Goal: Transaction & Acquisition: Purchase product/service

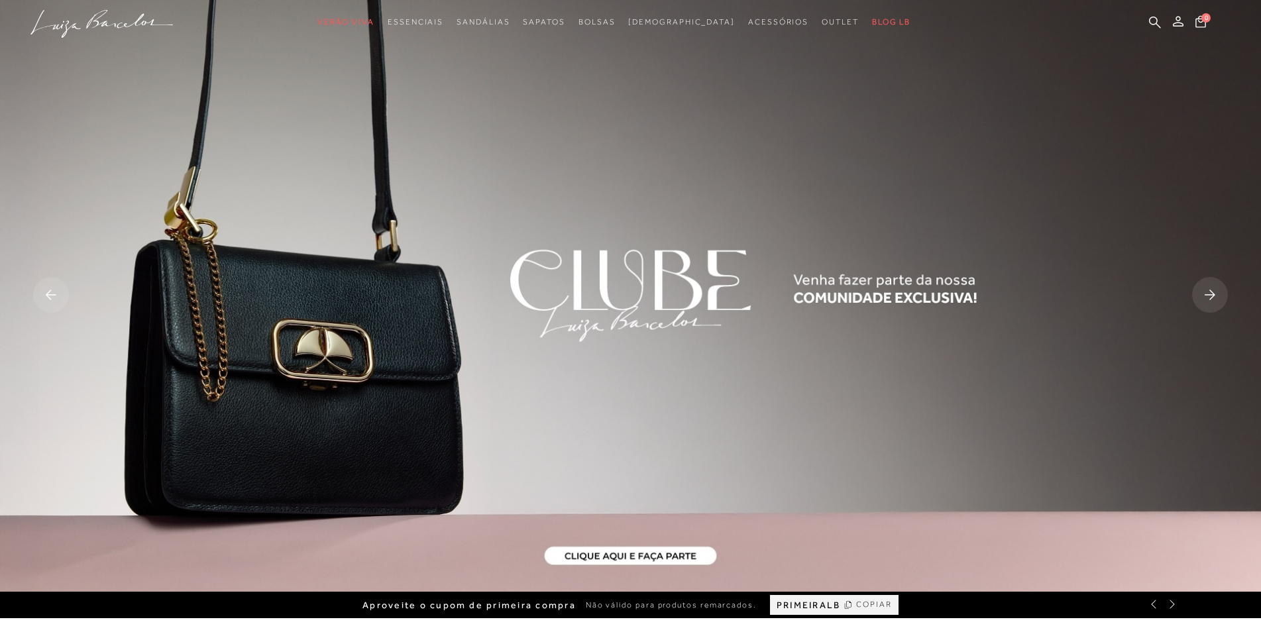
click at [1204, 295] on rect at bounding box center [1210, 295] width 36 height 36
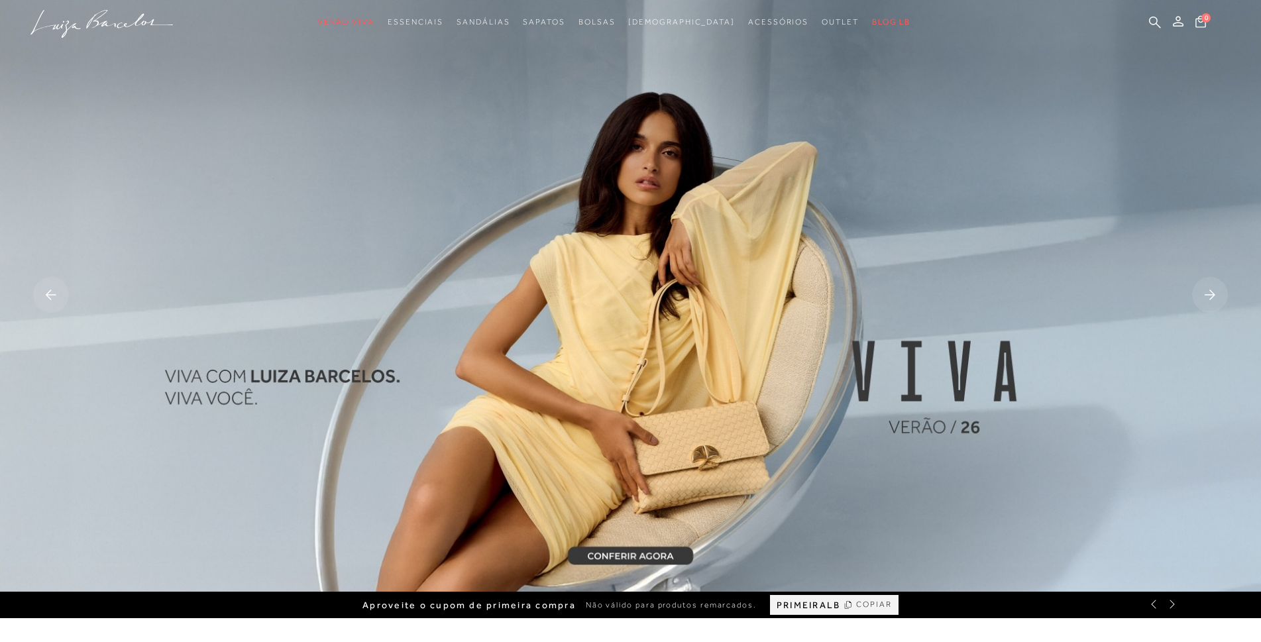
click at [1204, 295] on rect at bounding box center [1210, 295] width 36 height 36
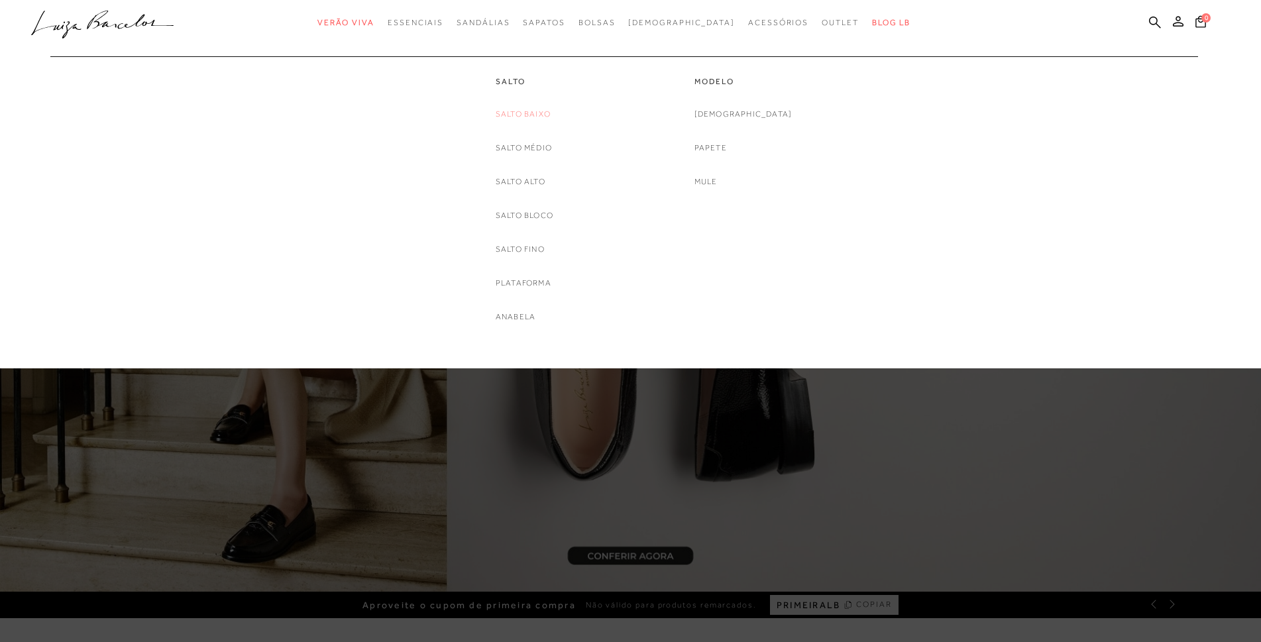
click at [531, 115] on link "Salto Baixo" at bounding box center [523, 114] width 55 height 14
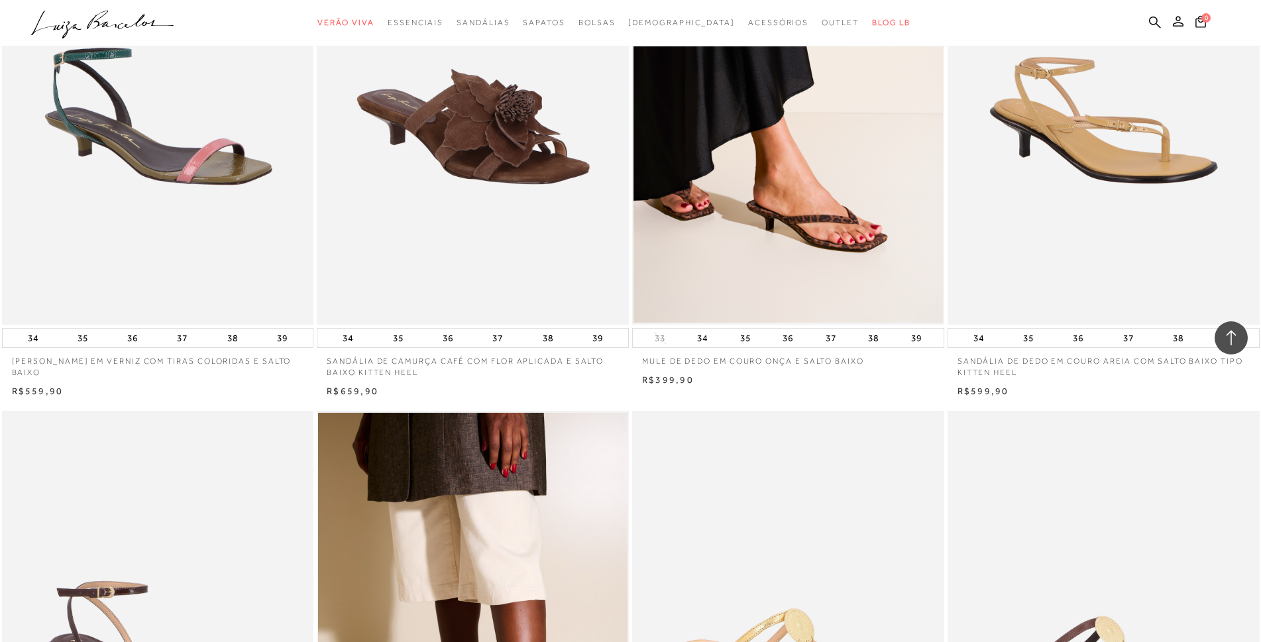
scroll to position [398, 0]
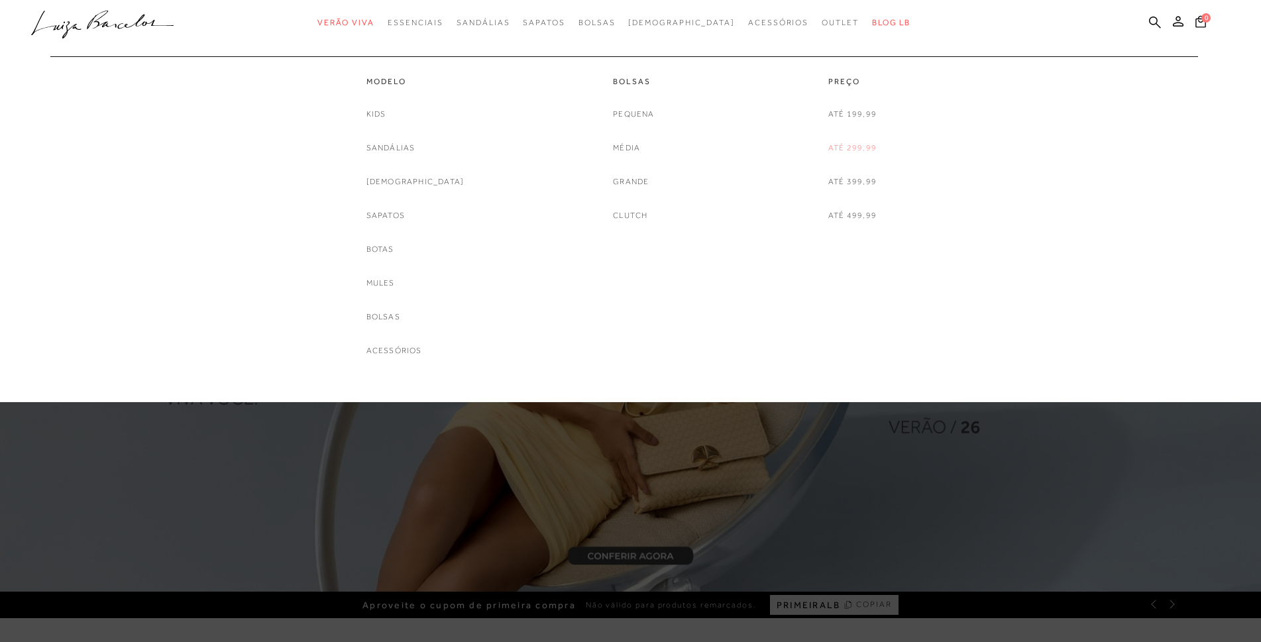
click at [848, 150] on link "Até 299,99" at bounding box center [852, 148] width 48 height 14
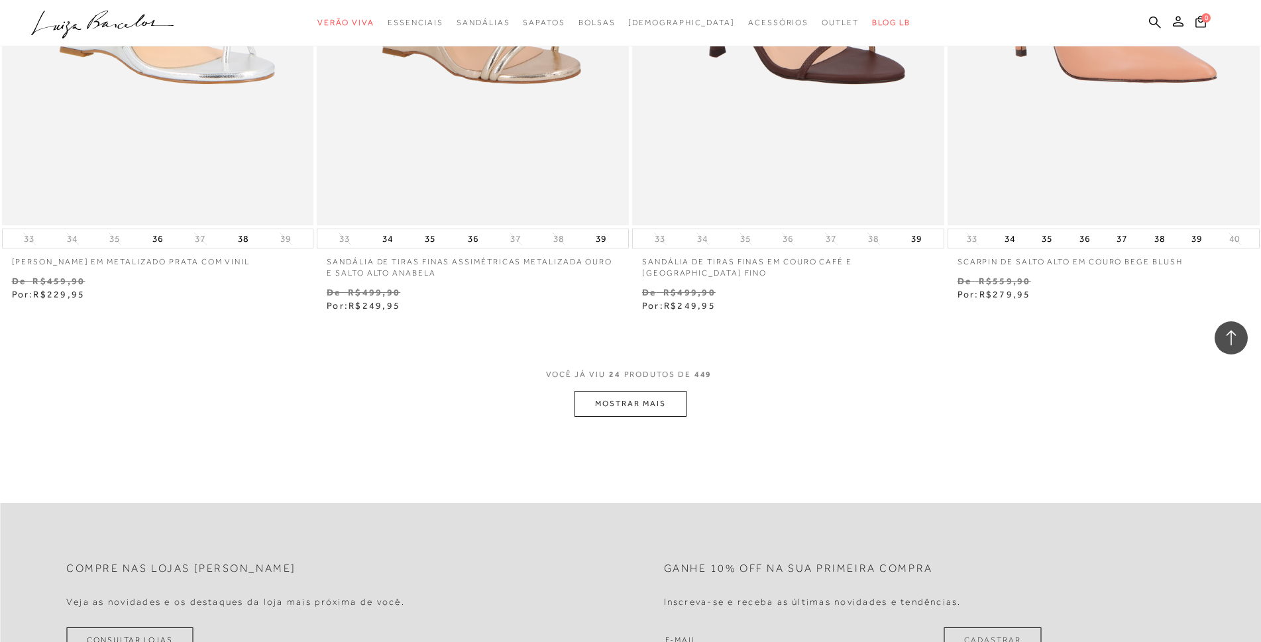
scroll to position [3248, 0]
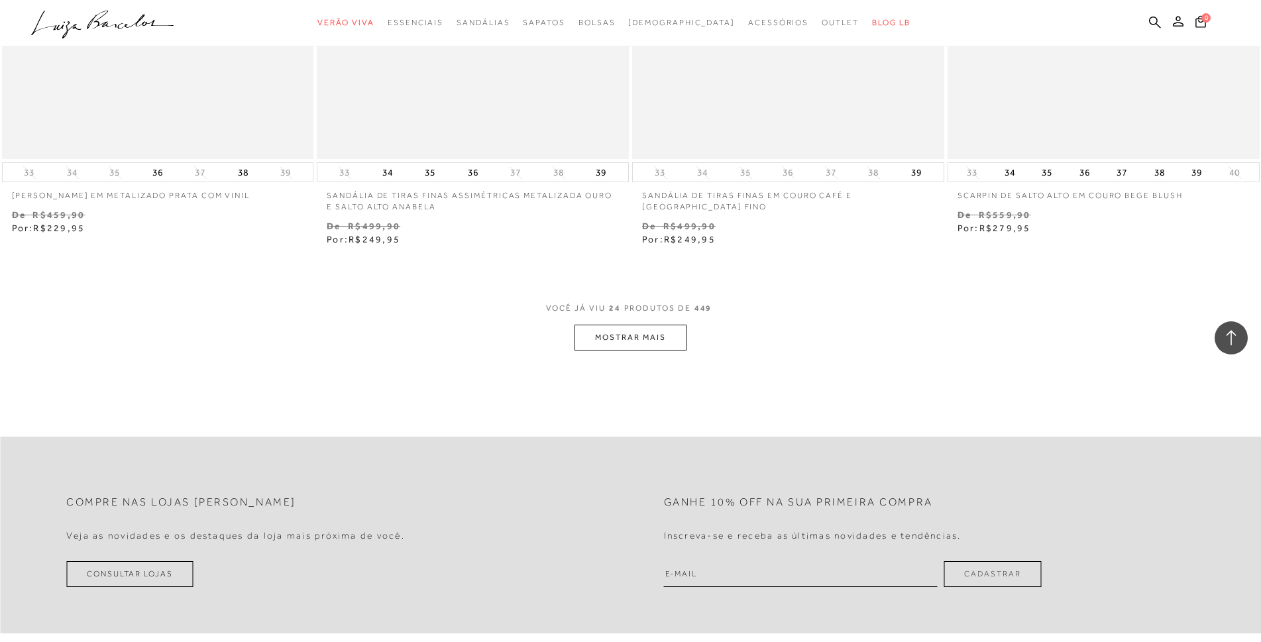
click at [604, 339] on button "MOSTRAR MAIS" at bounding box center [630, 338] width 111 height 26
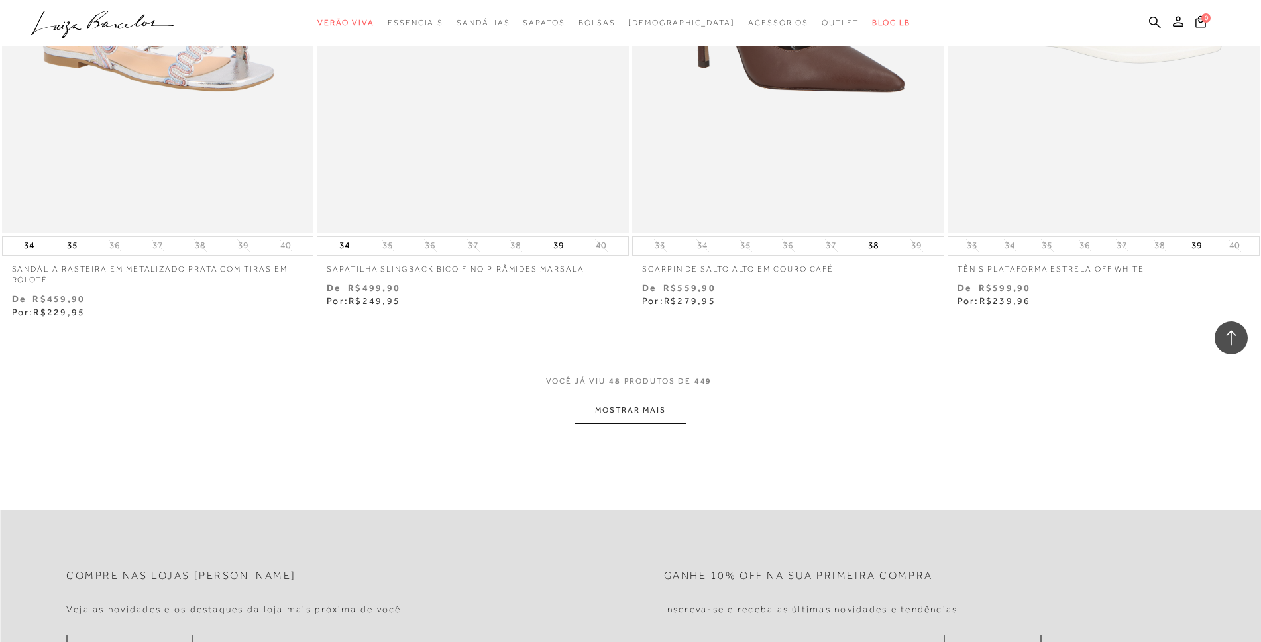
scroll to position [6760, 0]
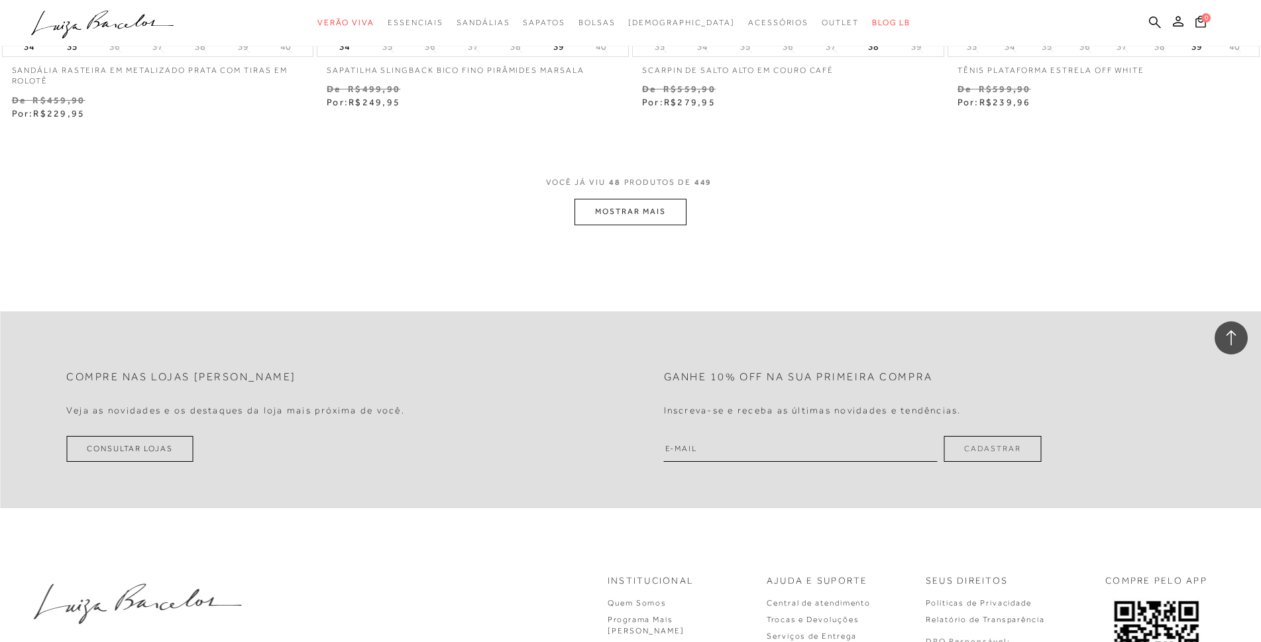
click at [628, 210] on button "MOSTRAR MAIS" at bounding box center [630, 212] width 111 height 26
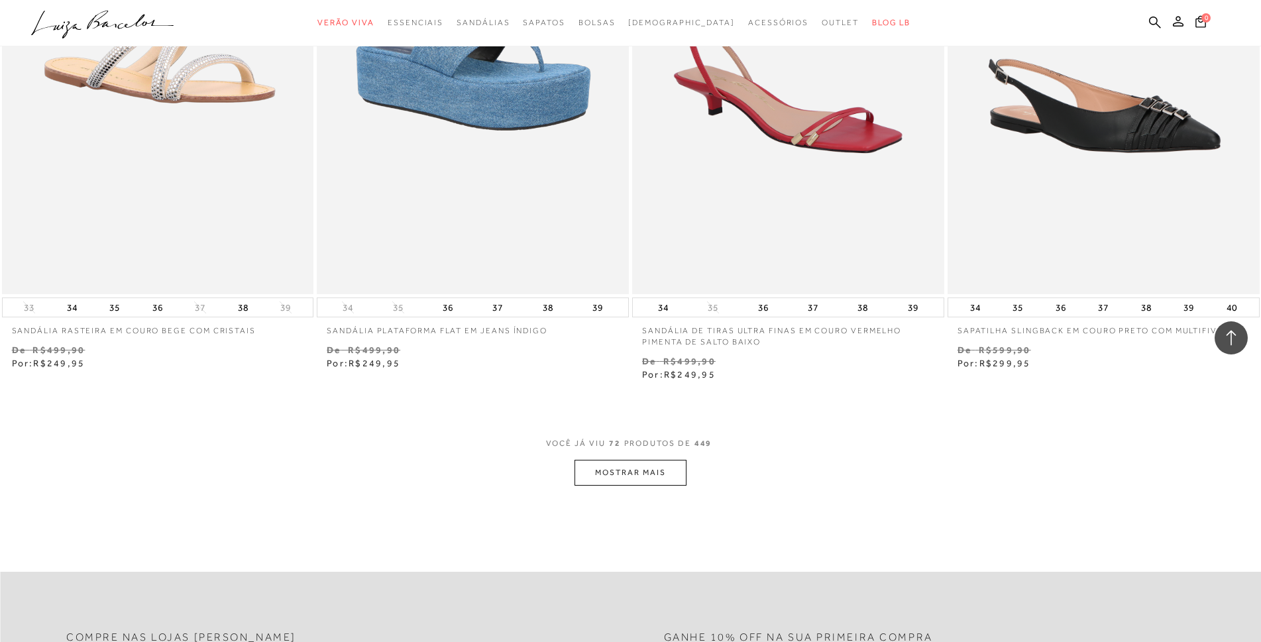
scroll to position [9941, 0]
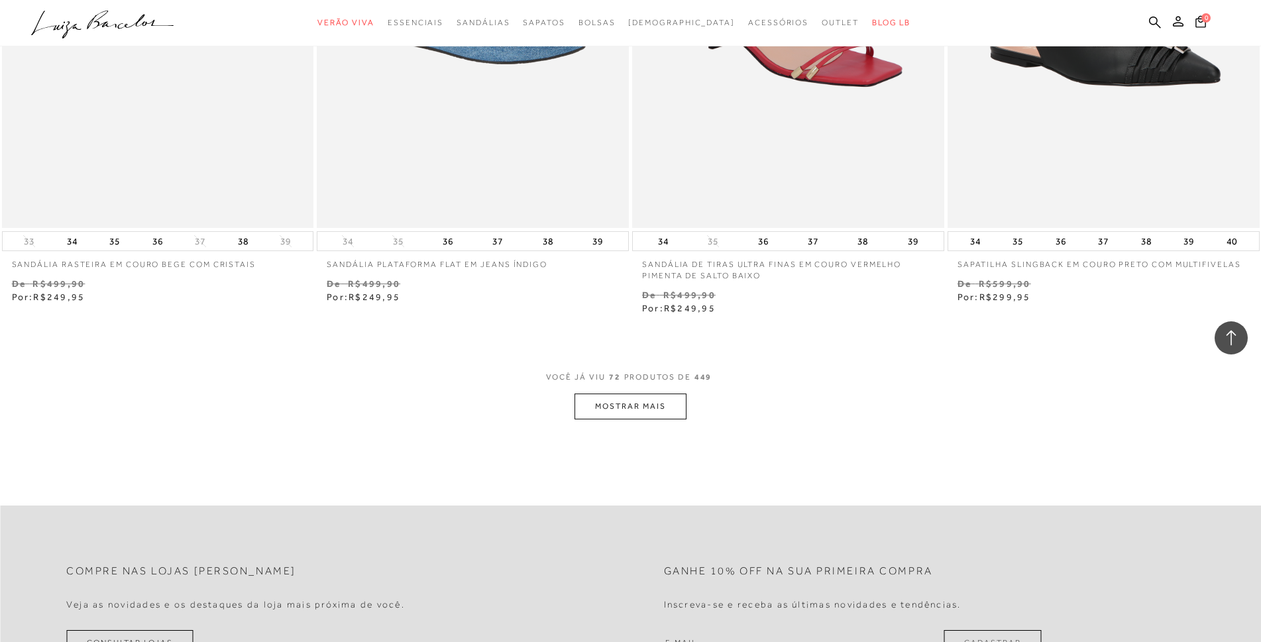
click at [617, 410] on button "MOSTRAR MAIS" at bounding box center [630, 407] width 111 height 26
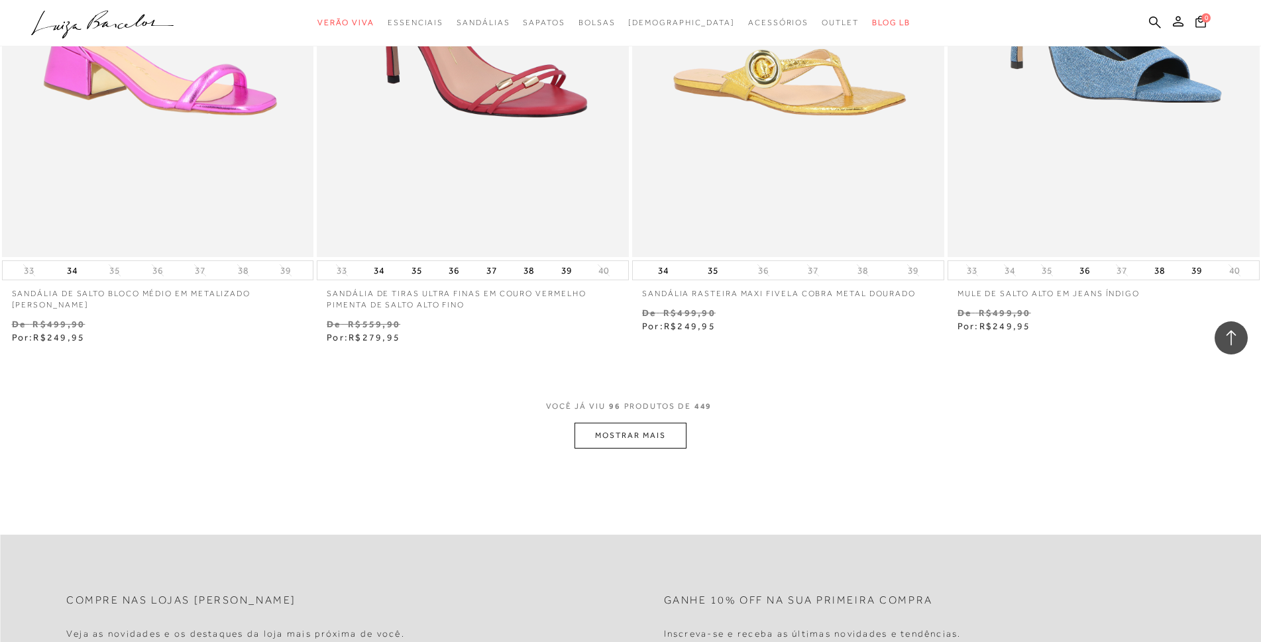
scroll to position [13388, 0]
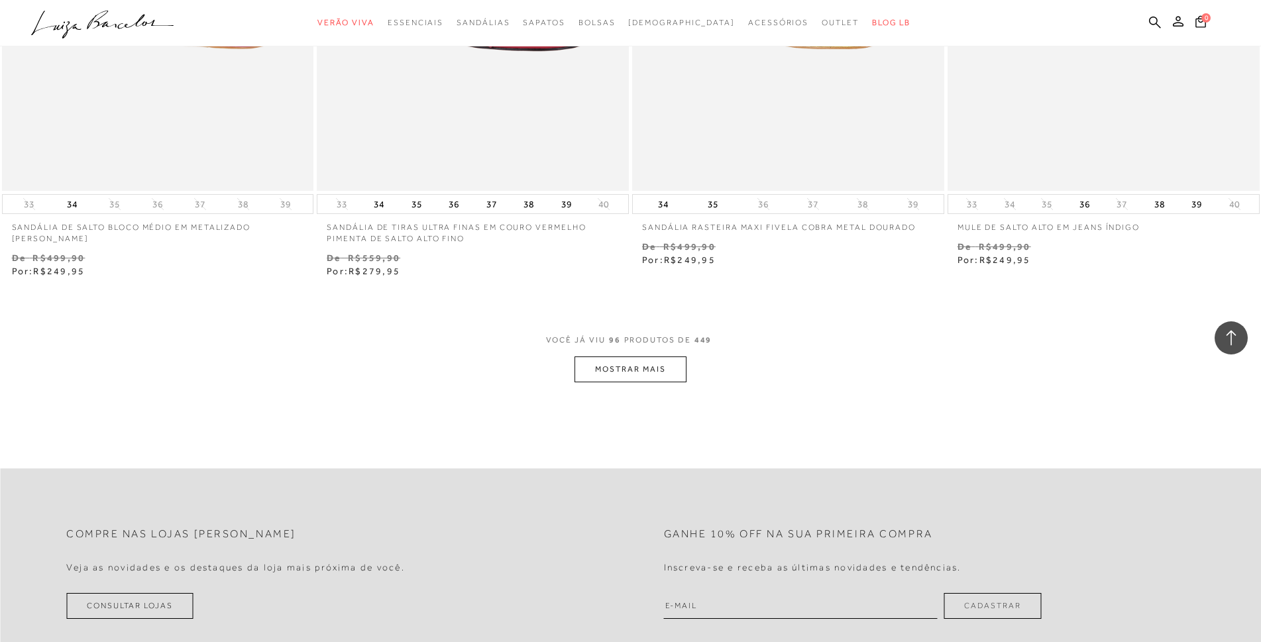
click at [635, 365] on button "MOSTRAR MAIS" at bounding box center [630, 370] width 111 height 26
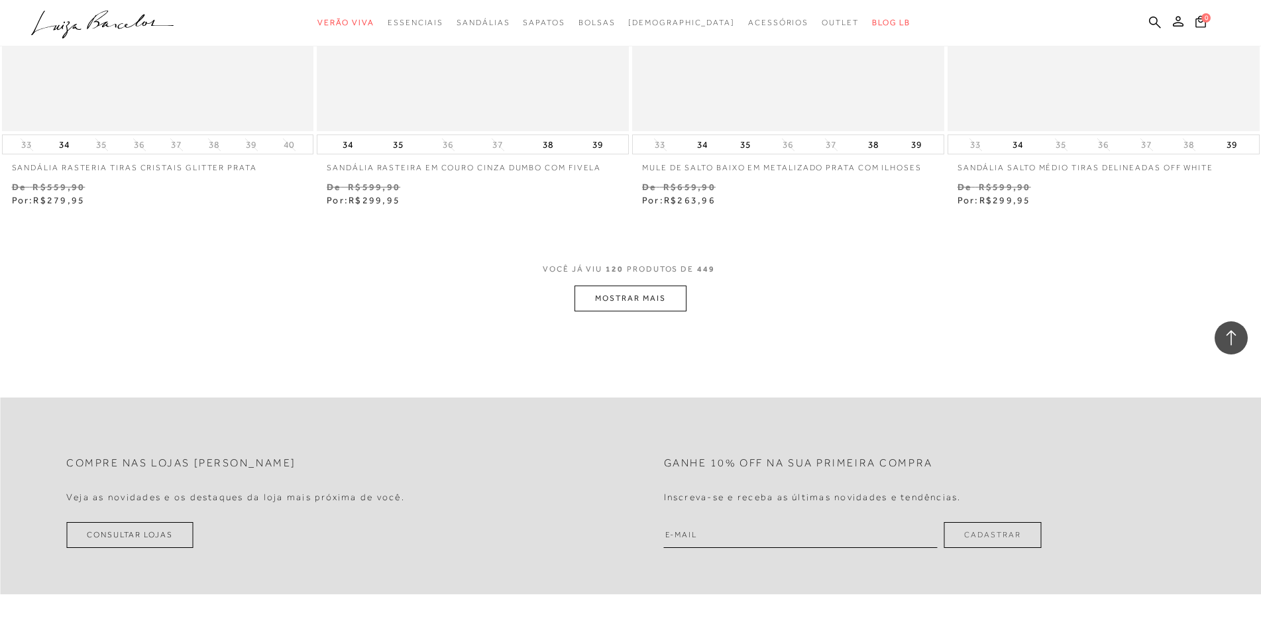
scroll to position [16900, 0]
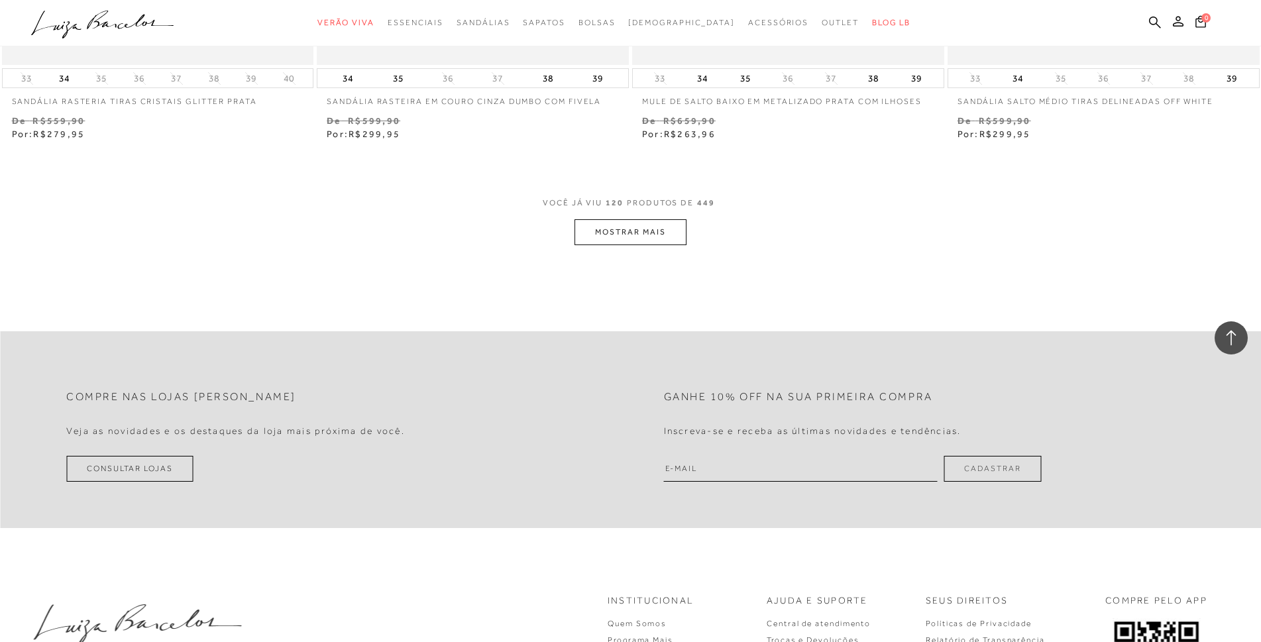
click at [612, 223] on button "MOSTRAR MAIS" at bounding box center [630, 232] width 111 height 26
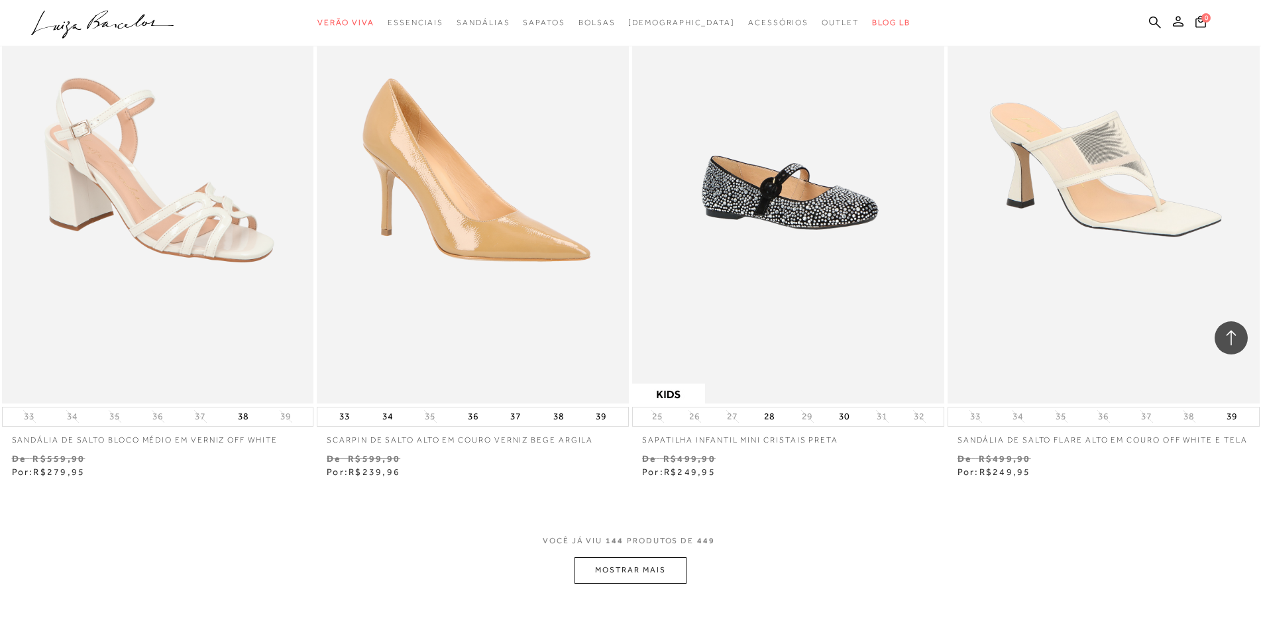
scroll to position [20015, 0]
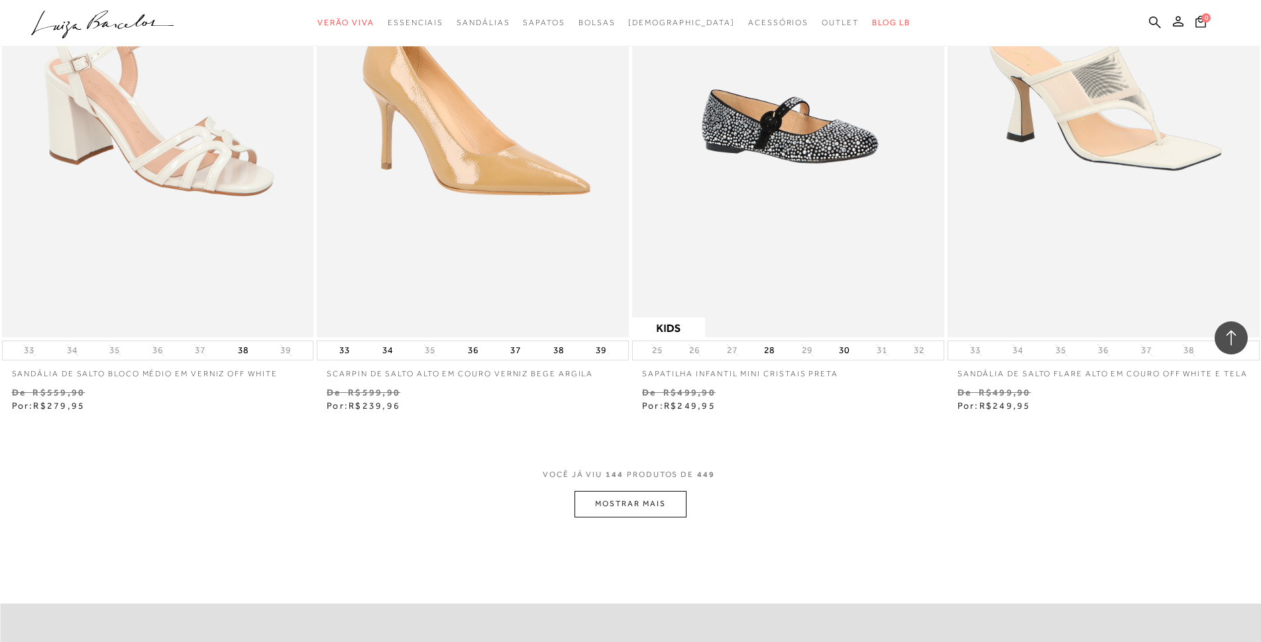
click at [603, 506] on button "MOSTRAR MAIS" at bounding box center [630, 504] width 111 height 26
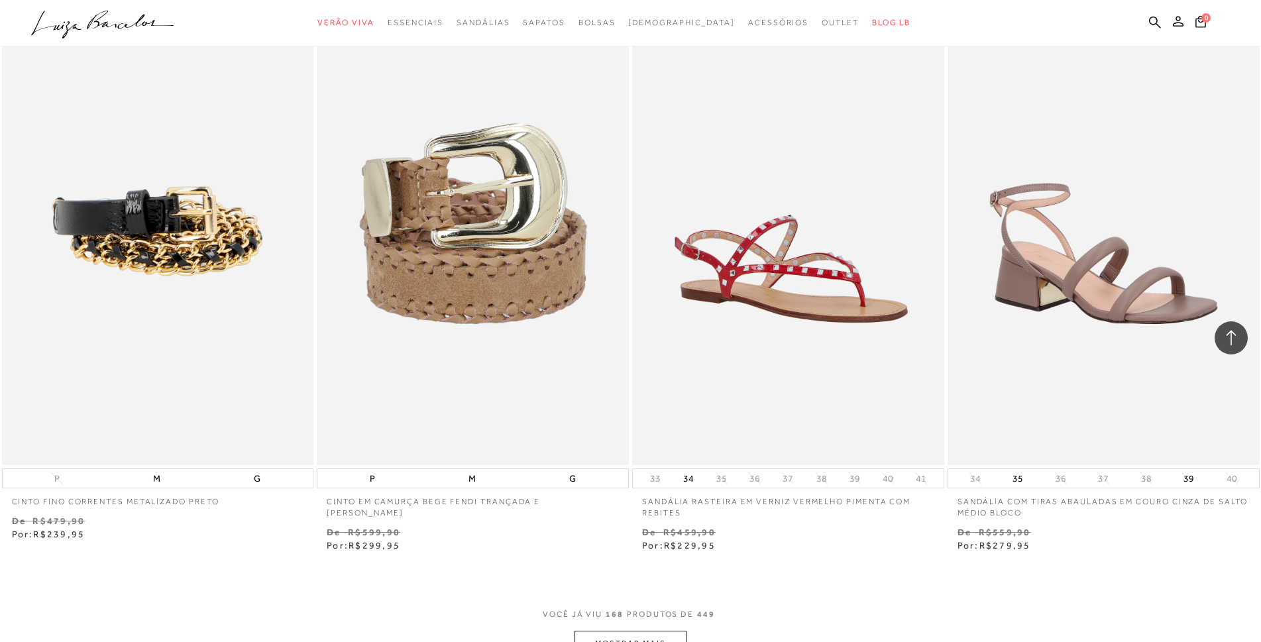
scroll to position [23594, 0]
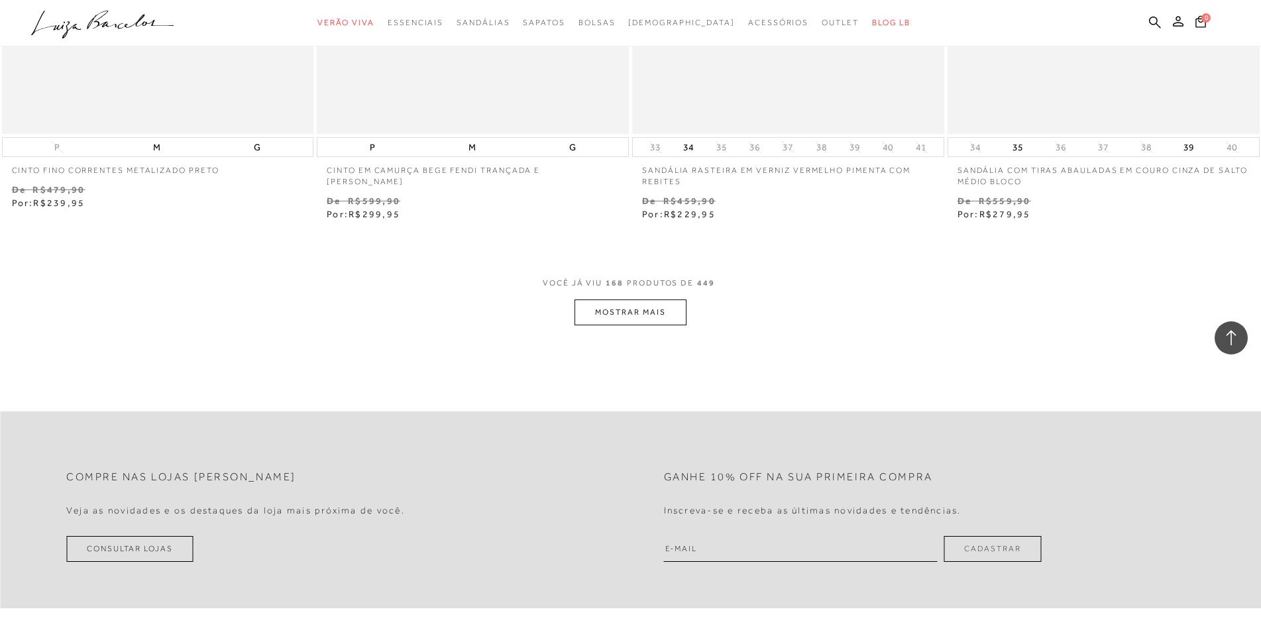
click at [632, 315] on button "MOSTRAR MAIS" at bounding box center [630, 313] width 111 height 26
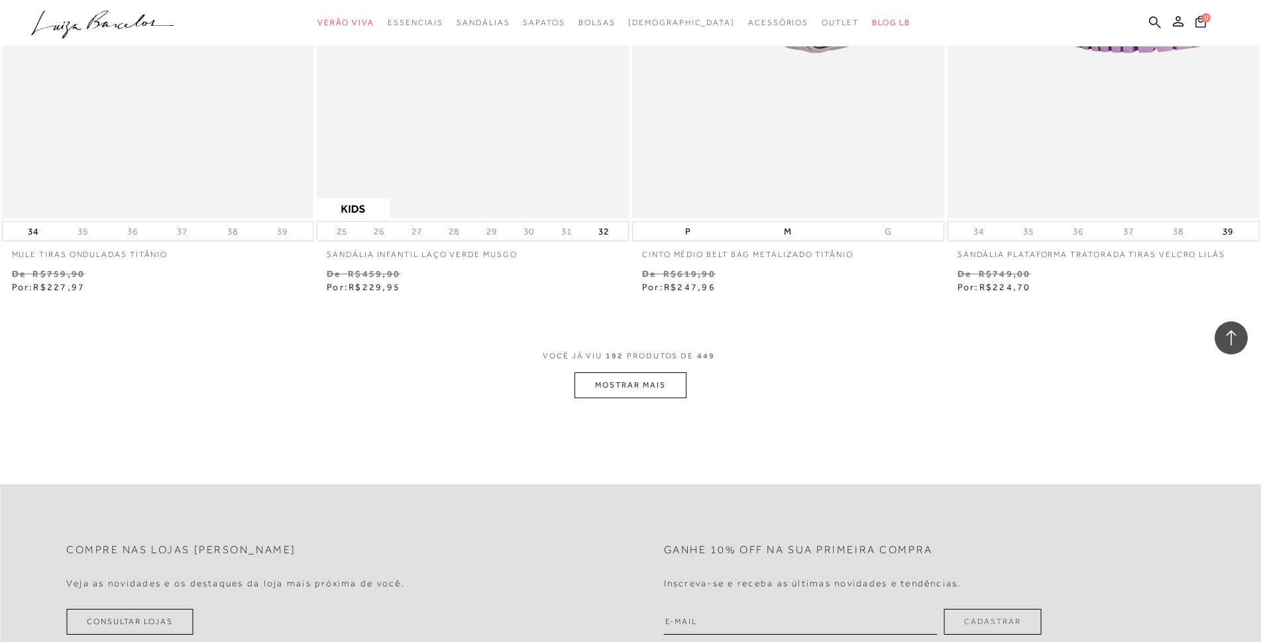
scroll to position [27041, 0]
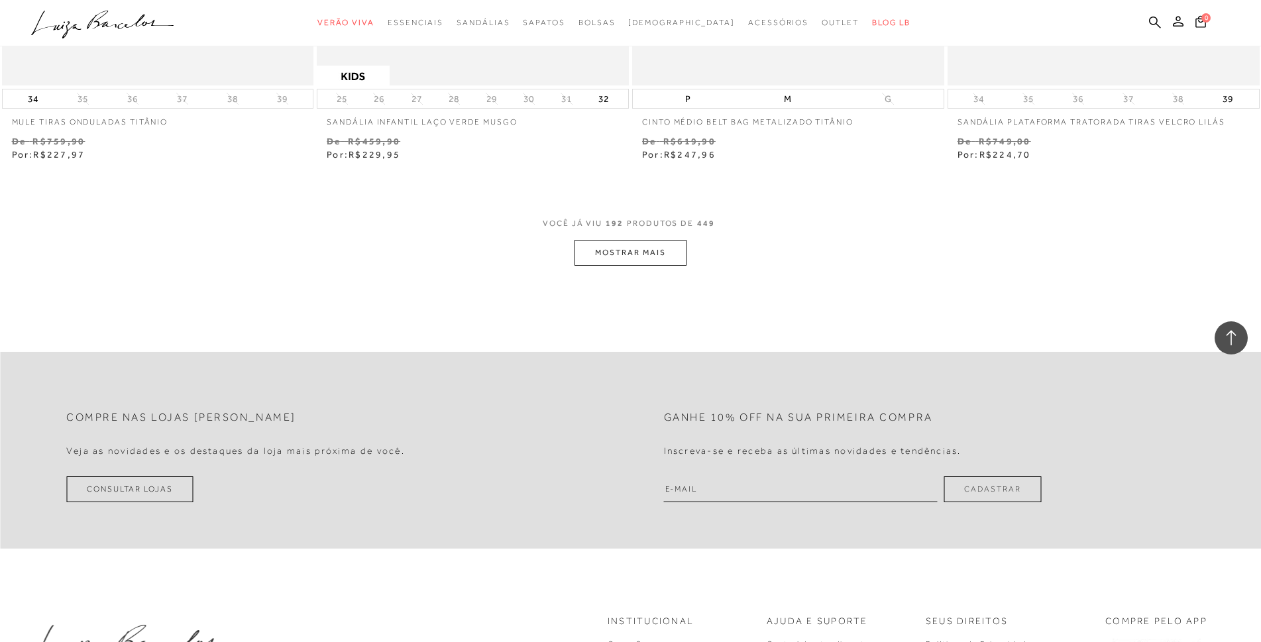
click at [615, 256] on button "MOSTRAR MAIS" at bounding box center [630, 253] width 111 height 26
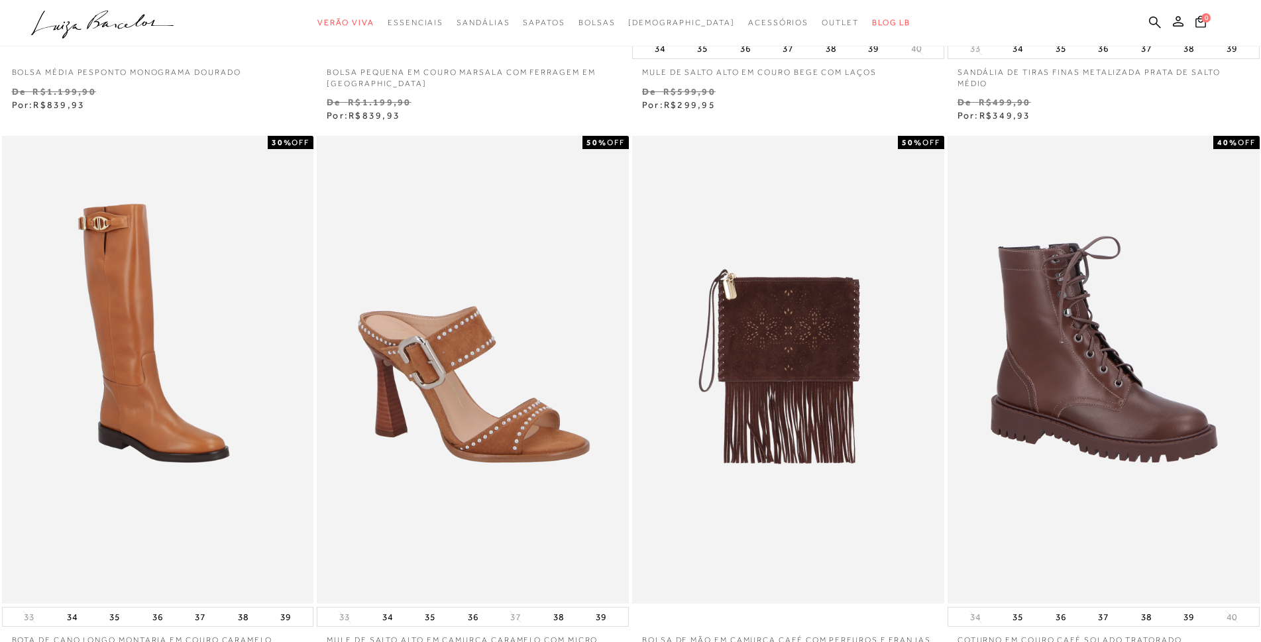
scroll to position [729, 0]
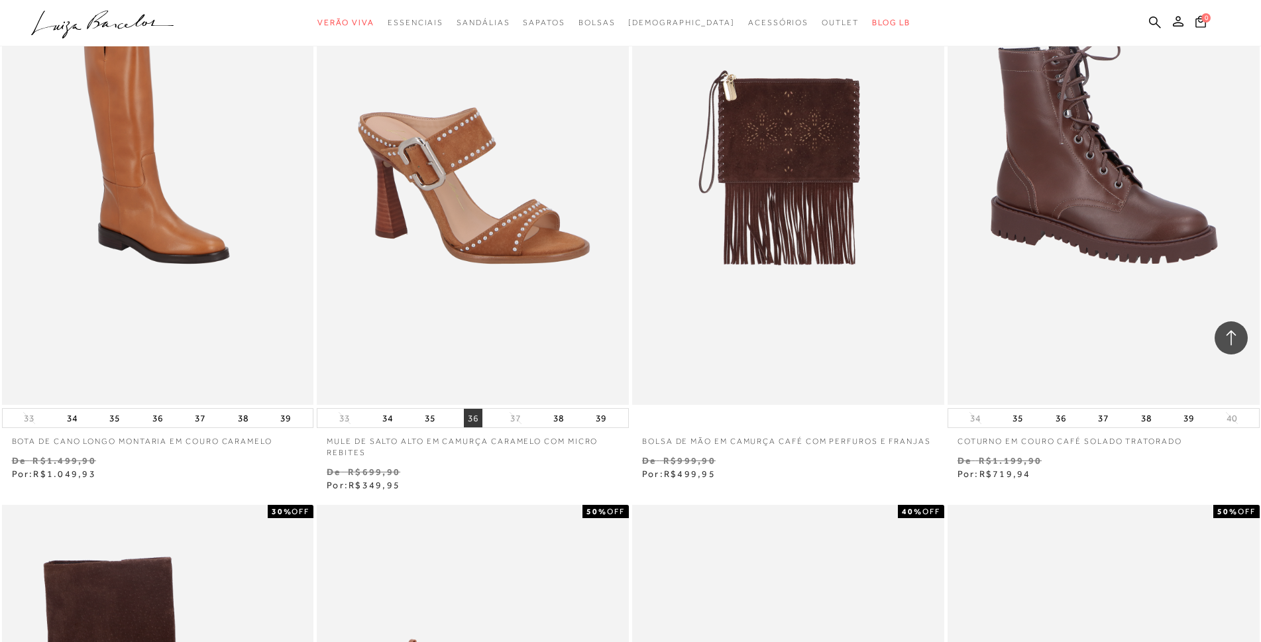
click at [474, 418] on button "36" at bounding box center [473, 418] width 19 height 19
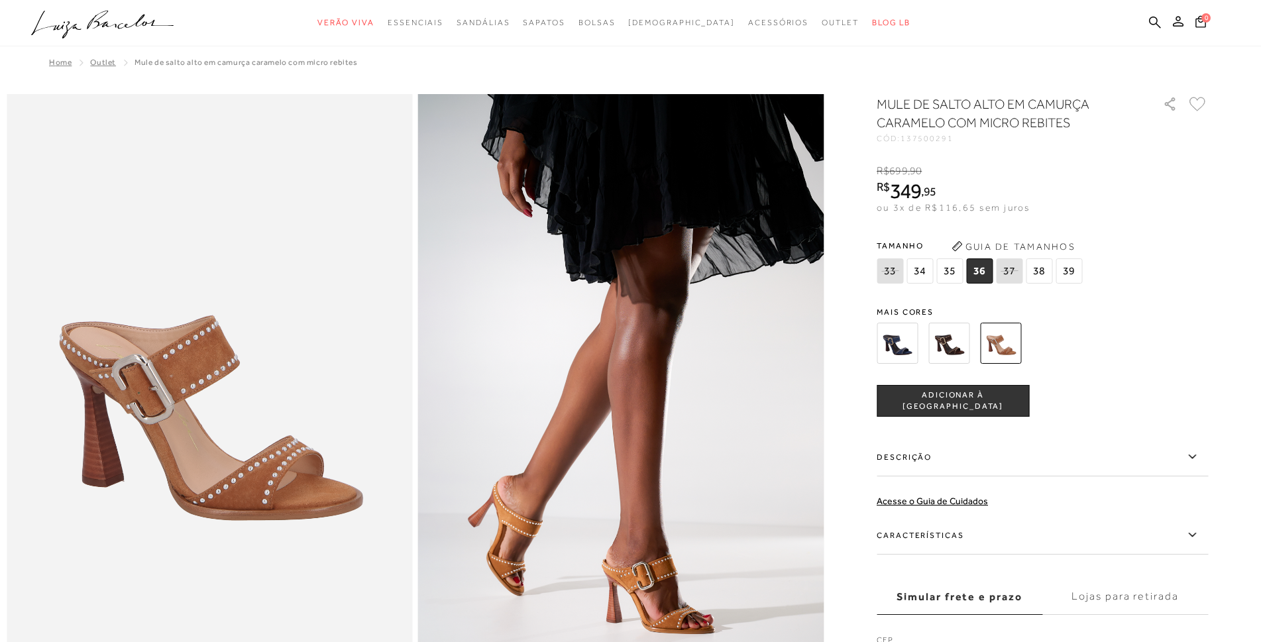
click at [903, 344] on img at bounding box center [897, 343] width 41 height 41
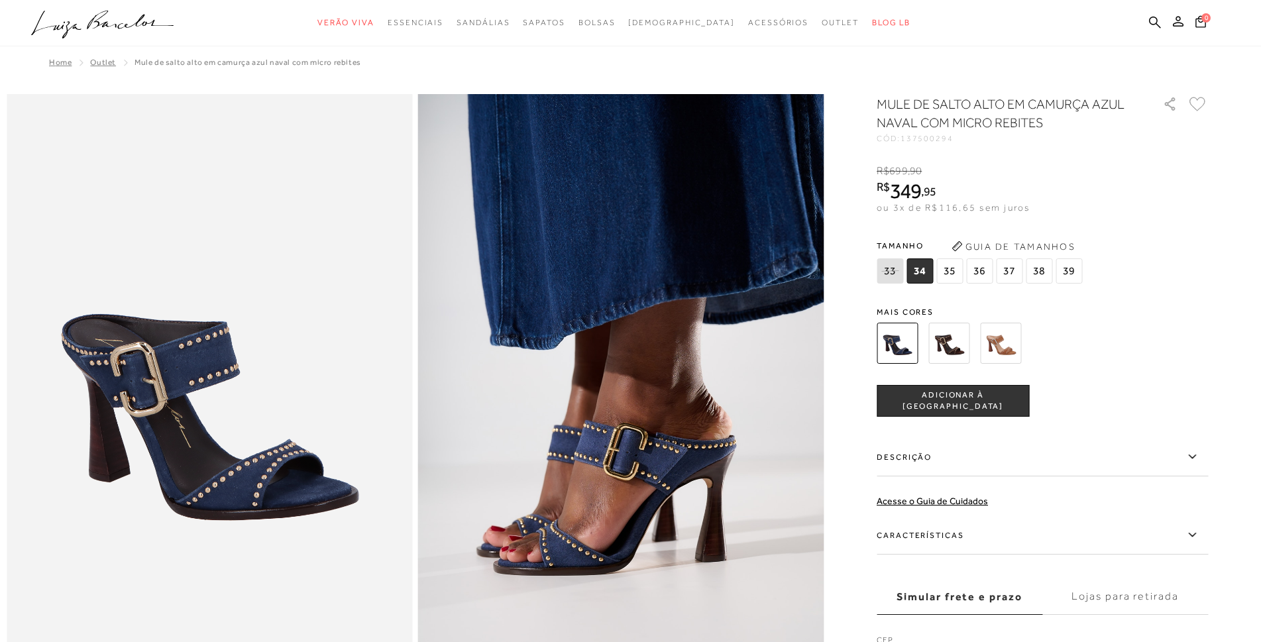
click at [950, 343] on img at bounding box center [949, 343] width 41 height 41
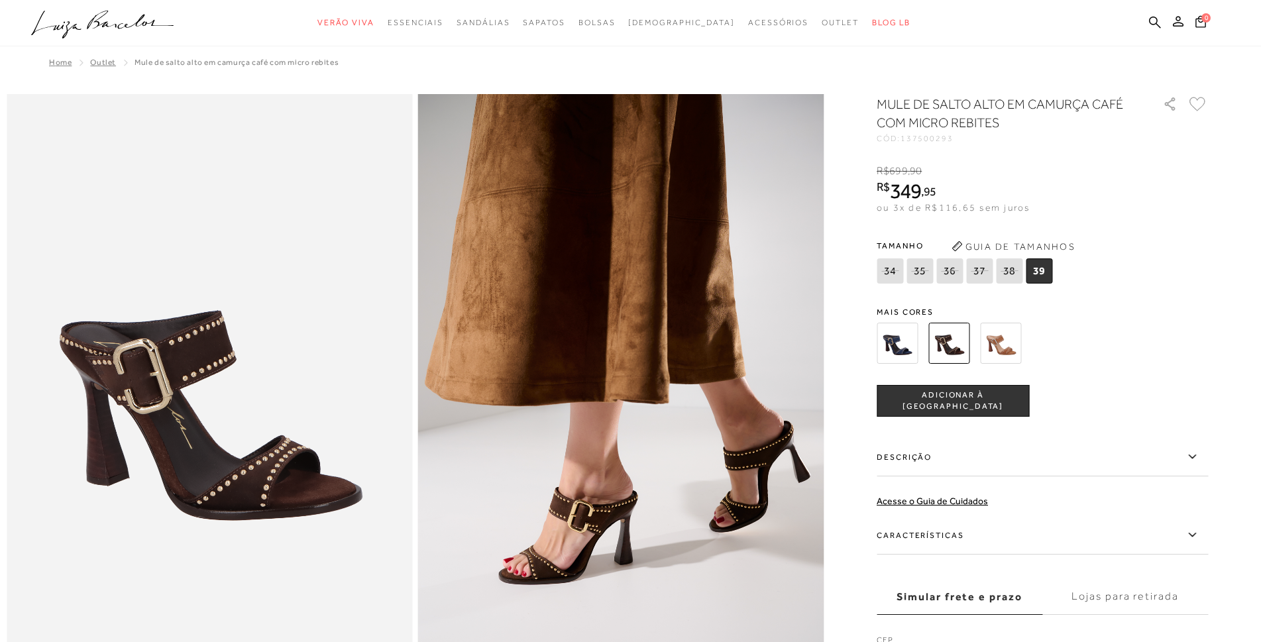
click at [994, 345] on img at bounding box center [1000, 343] width 41 height 41
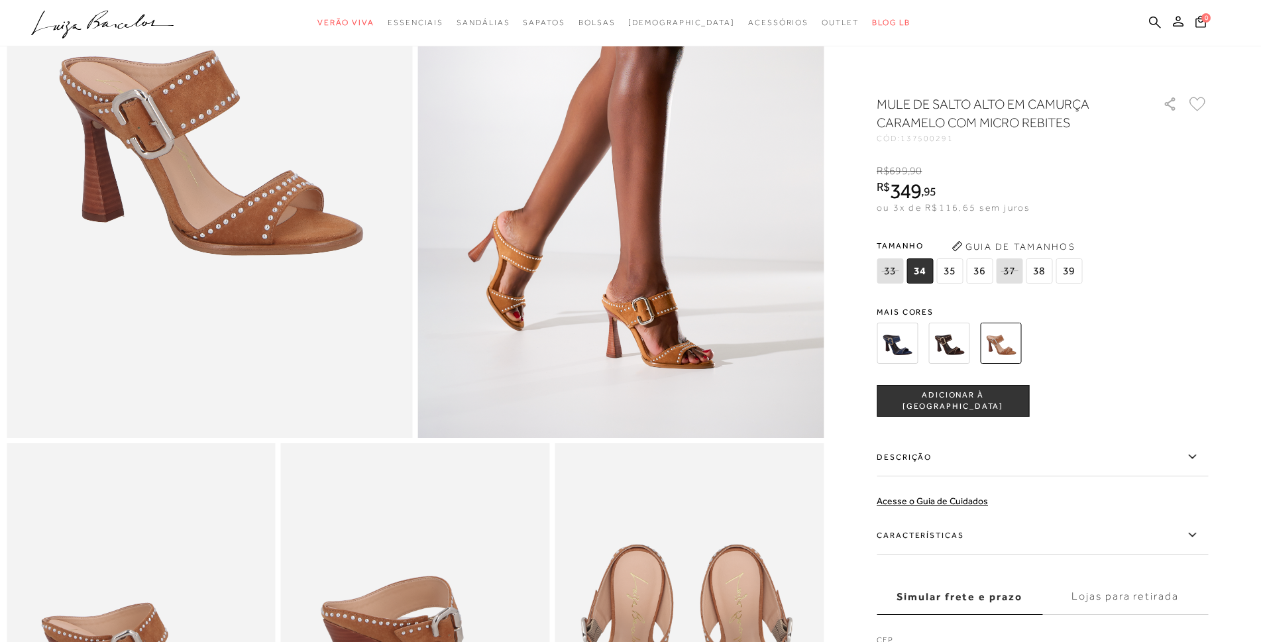
scroll to position [331, 0]
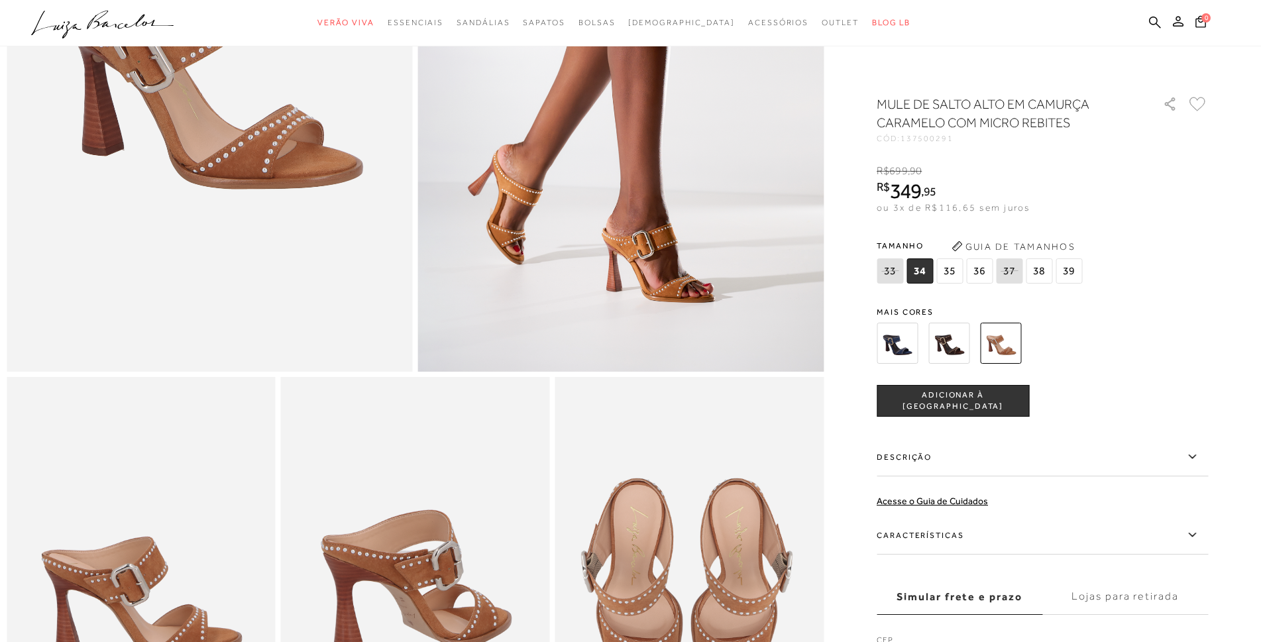
click at [983, 602] on label "Simular frete e prazo" at bounding box center [960, 597] width 166 height 36
click at [0, 0] on input "Simular frete e prazo" at bounding box center [0, 0] width 0 height 0
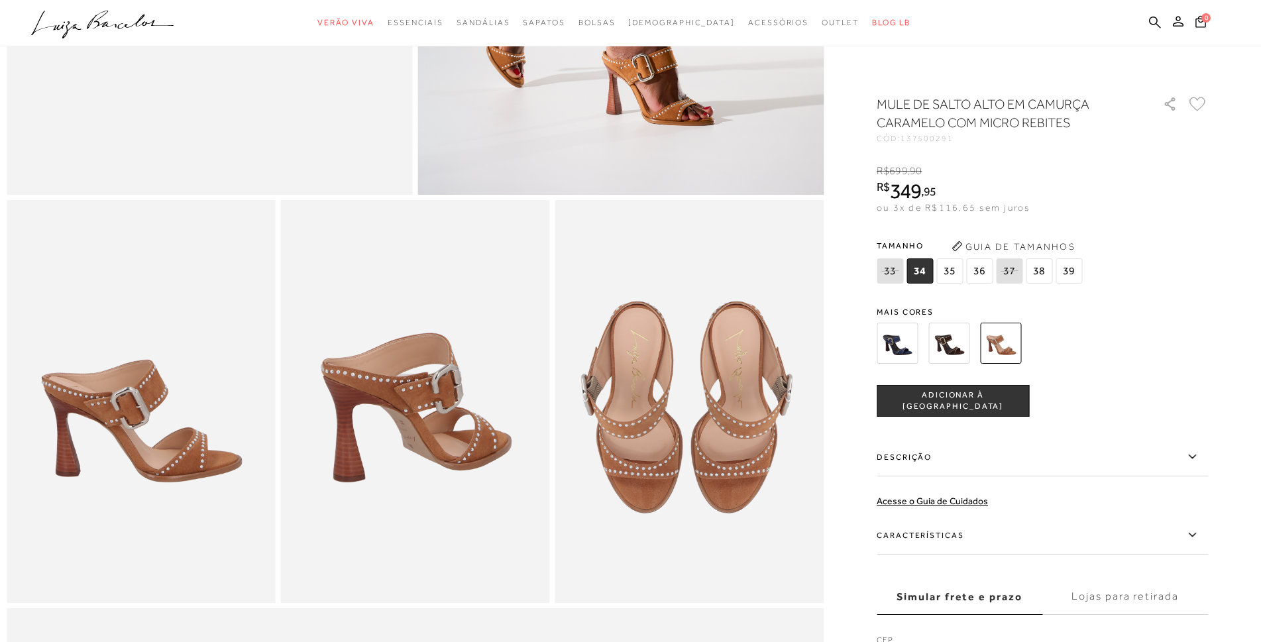
scroll to position [552, 0]
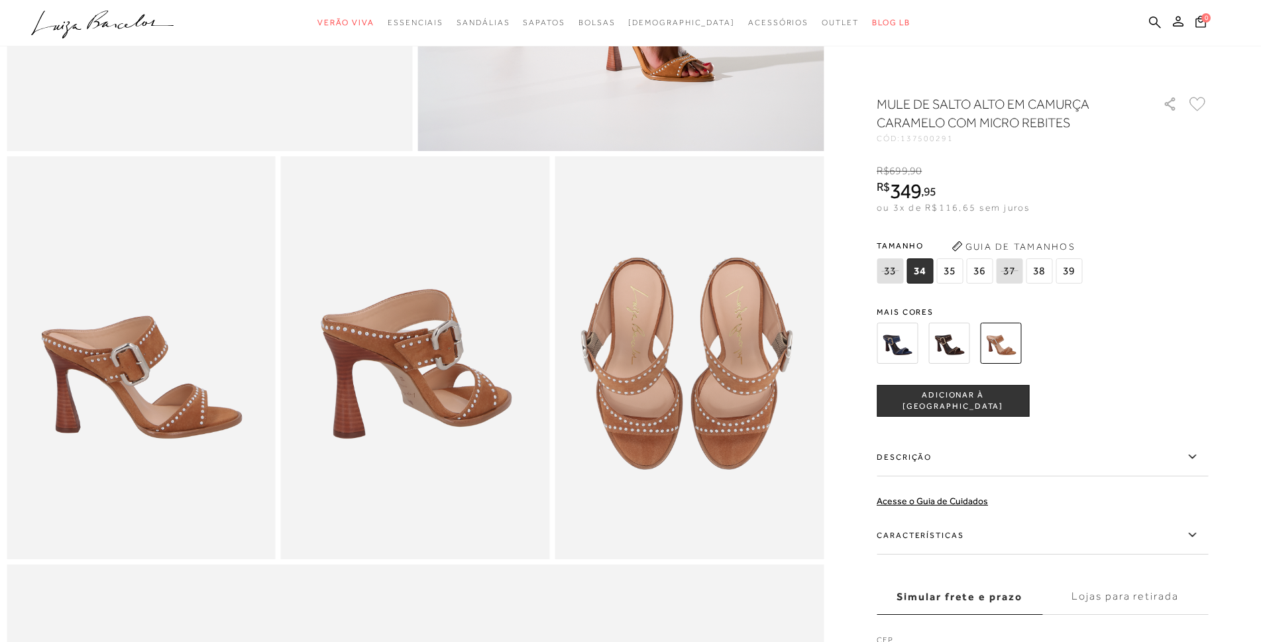
click at [1023, 594] on label "Simular frete e prazo" at bounding box center [960, 597] width 166 height 36
click at [0, 0] on input "Simular frete e prazo" at bounding box center [0, 0] width 0 height 0
click at [997, 628] on div "CEP Simular Frete" at bounding box center [1042, 650] width 331 height 64
click at [995, 635] on label "CEP" at bounding box center [1042, 643] width 331 height 19
click at [995, 601] on label "Simular frete e prazo" at bounding box center [960, 597] width 166 height 36
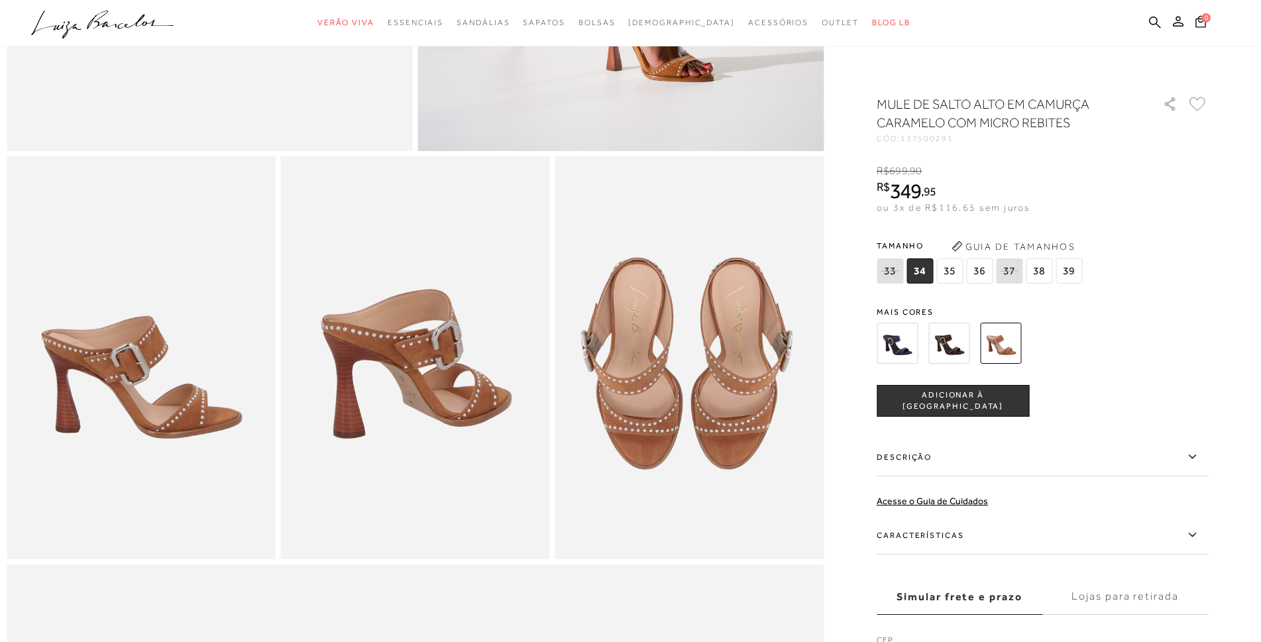
click at [0, 0] on input "Simular frete e prazo" at bounding box center [0, 0] width 0 height 0
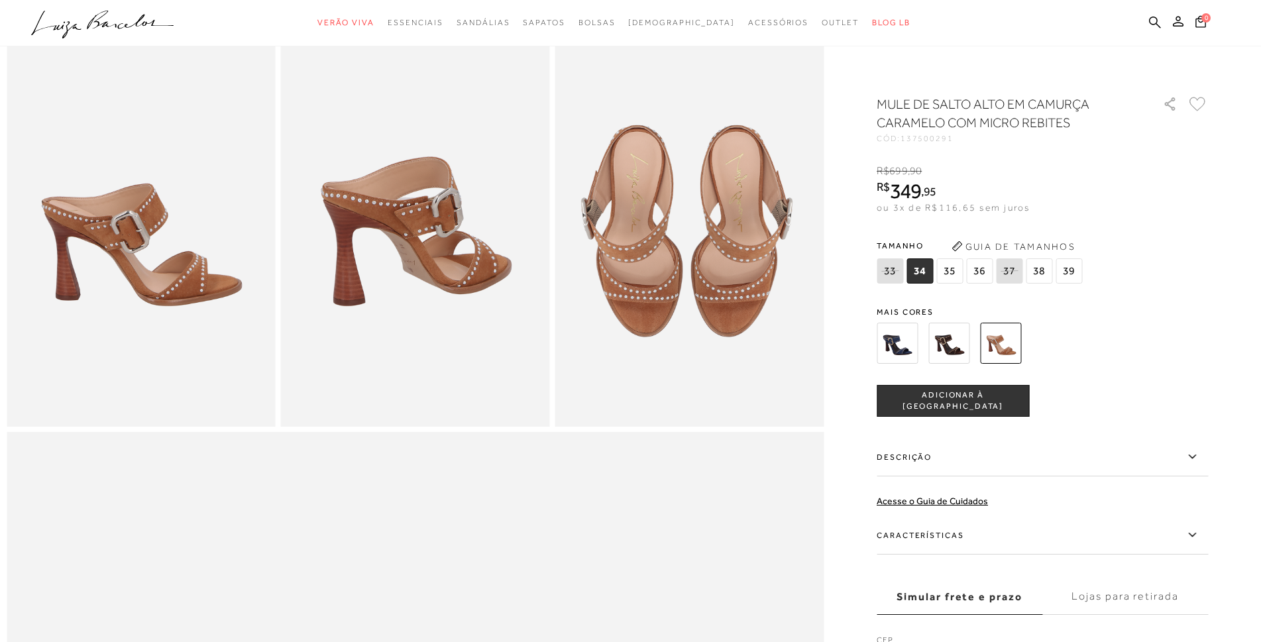
scroll to position [747, 0]
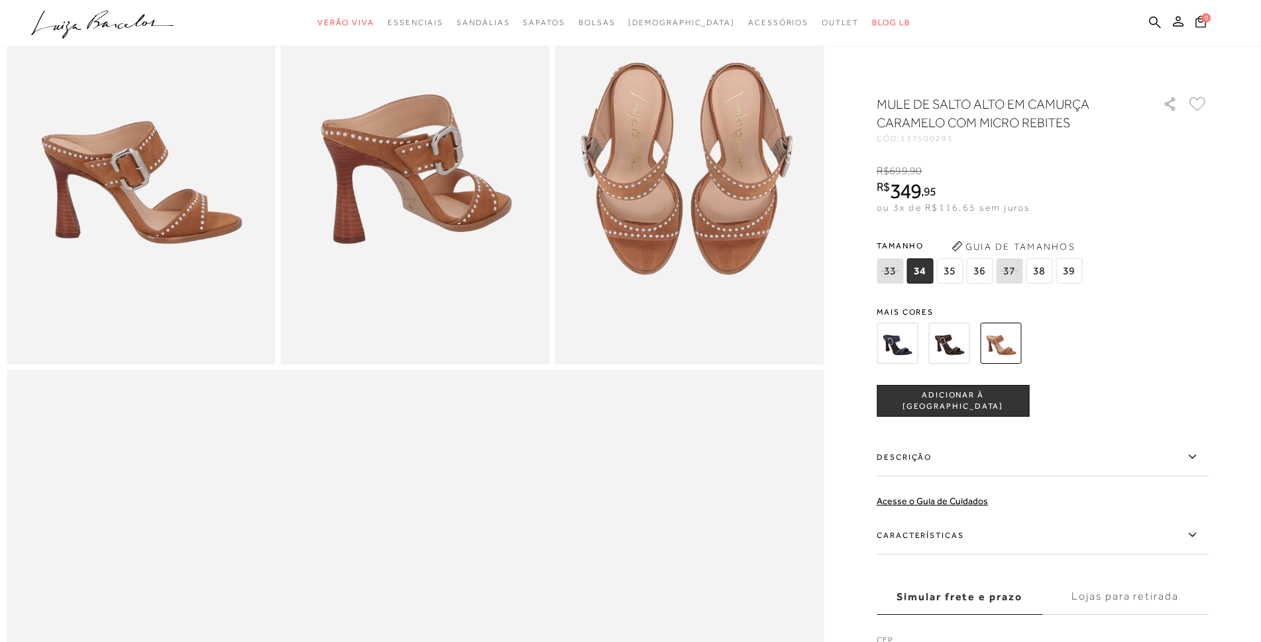
click at [982, 274] on span "36" at bounding box center [979, 270] width 27 height 25
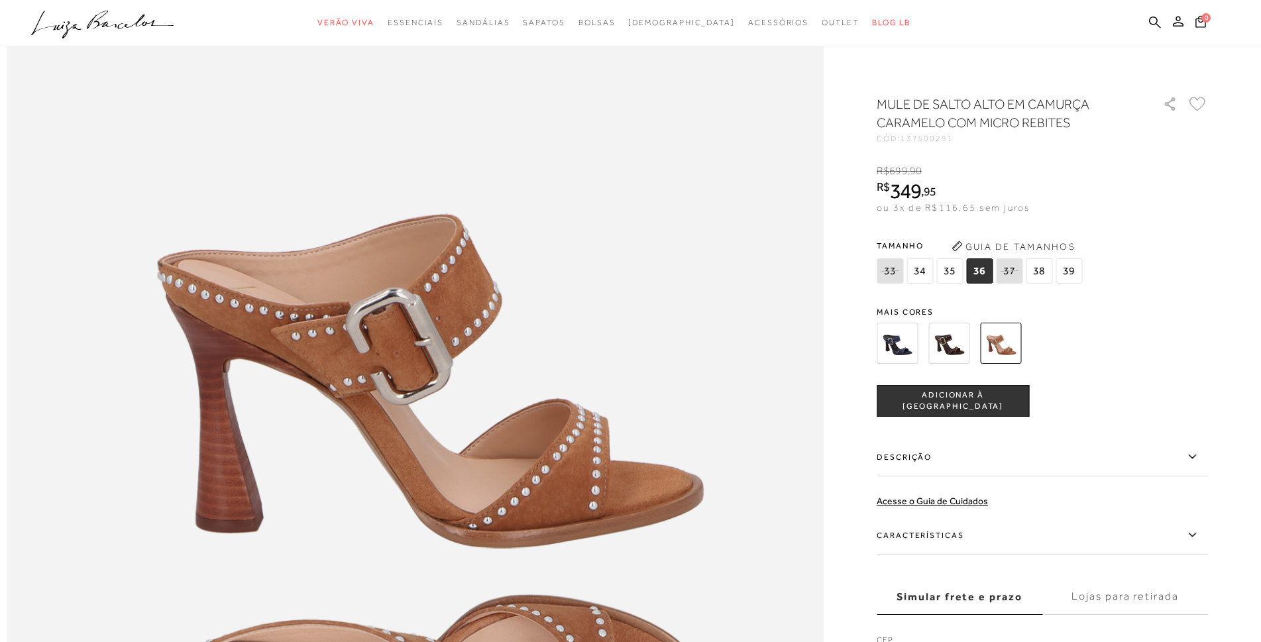
scroll to position [1277, 0]
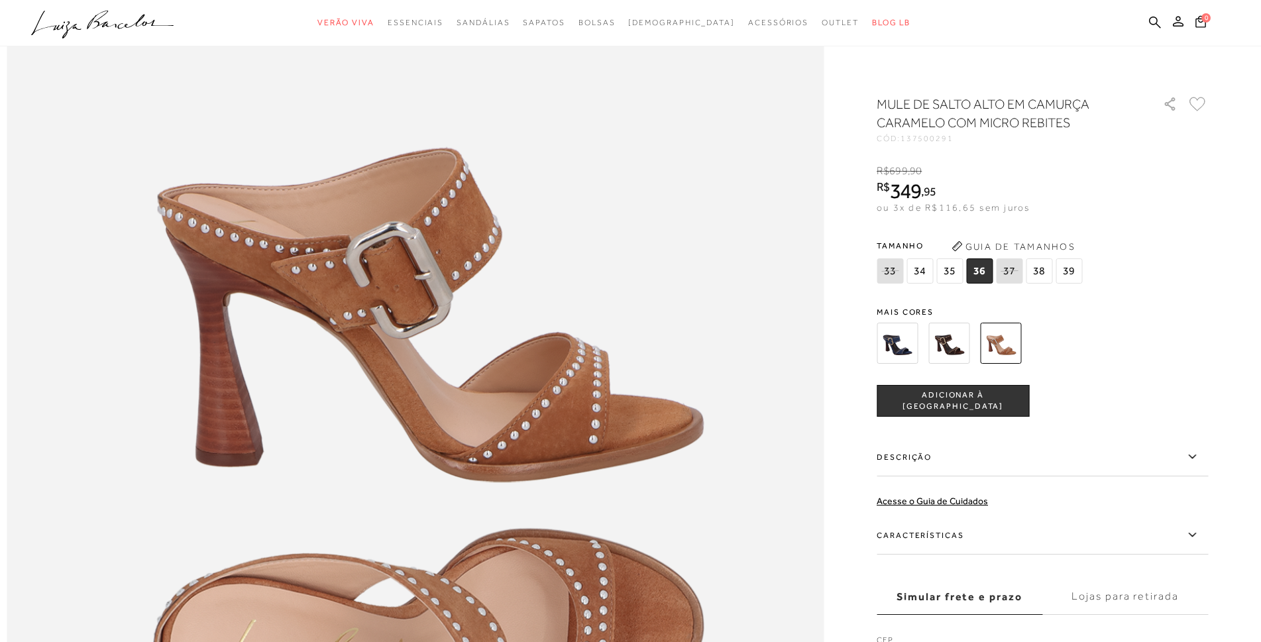
click at [997, 398] on span "ADICIONAR À [GEOGRAPHIC_DATA]" at bounding box center [952, 401] width 151 height 23
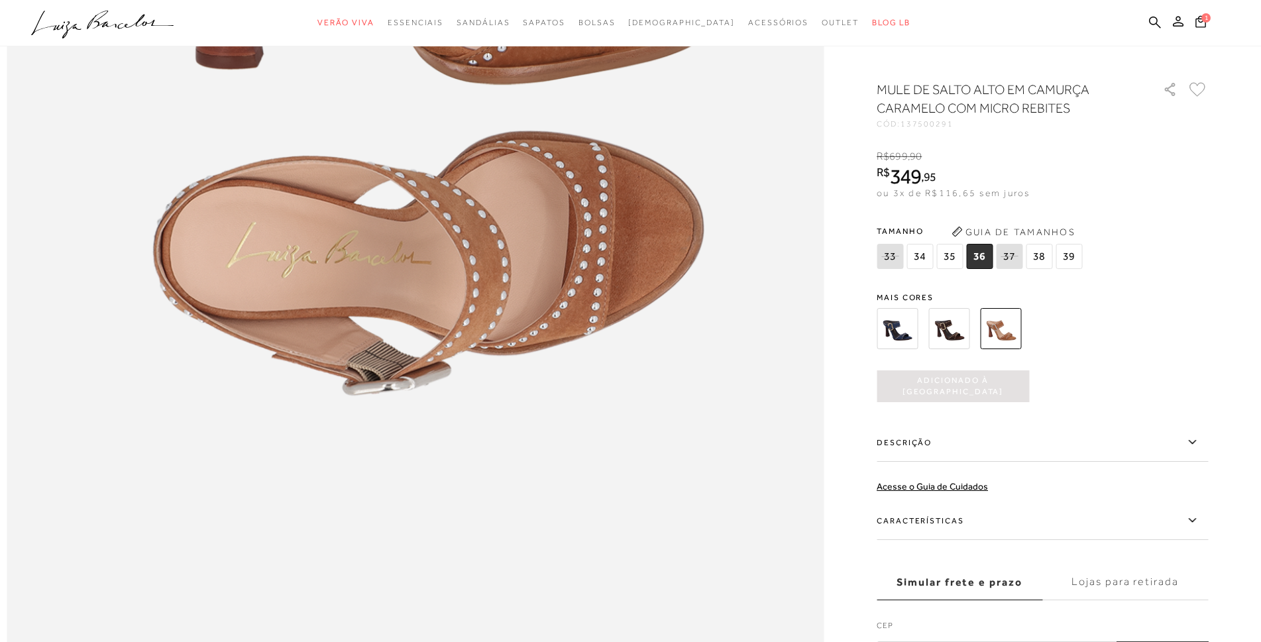
scroll to position [1940, 0]
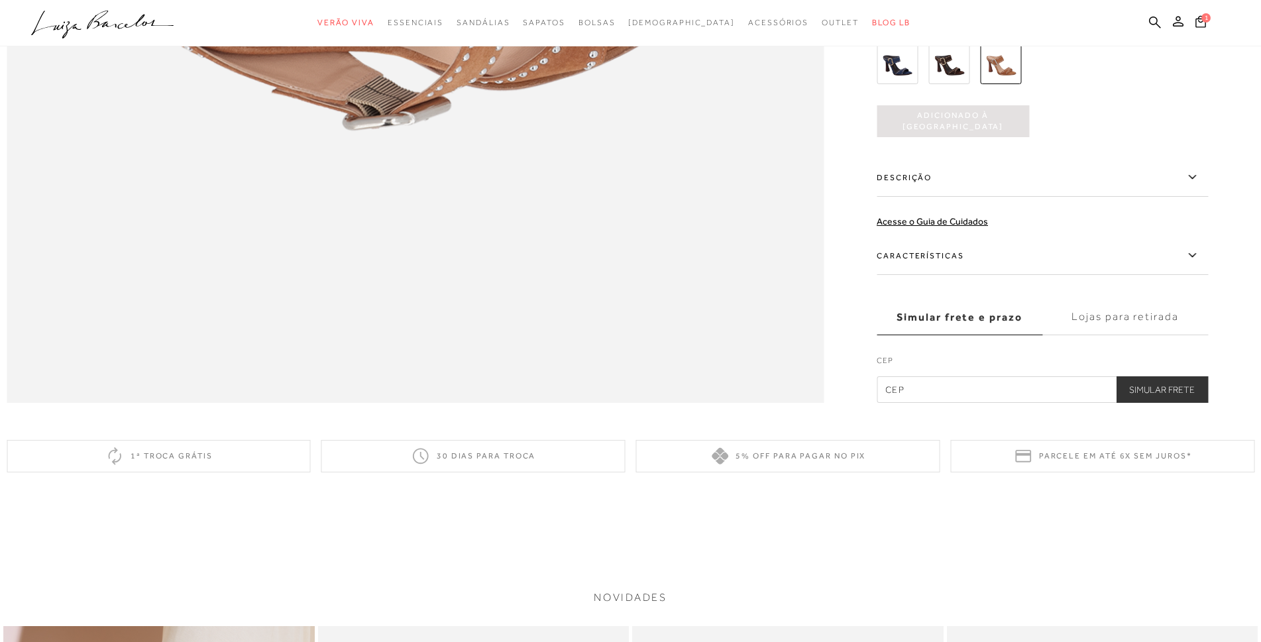
click at [962, 373] on label "CEP" at bounding box center [1042, 364] width 331 height 19
click at [963, 403] on input "text" at bounding box center [1042, 389] width 331 height 27
type input "30130-138"
click at [1153, 403] on button "Simular Frete" at bounding box center [1162, 389] width 92 height 27
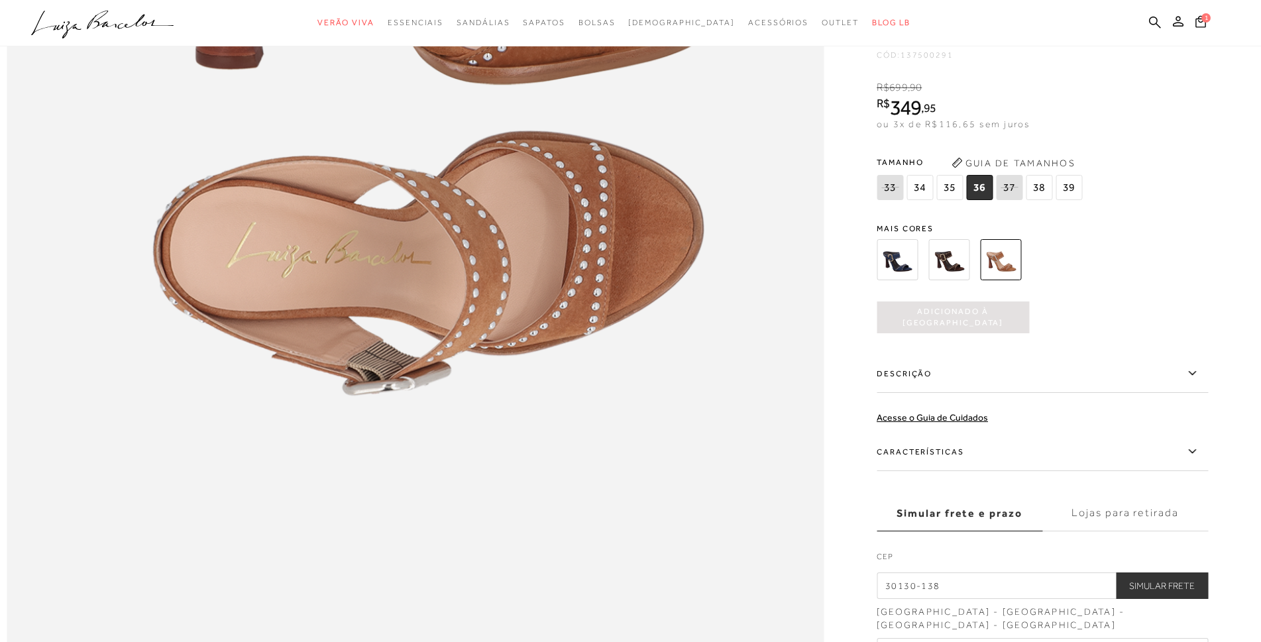
scroll to position [1476, 0]
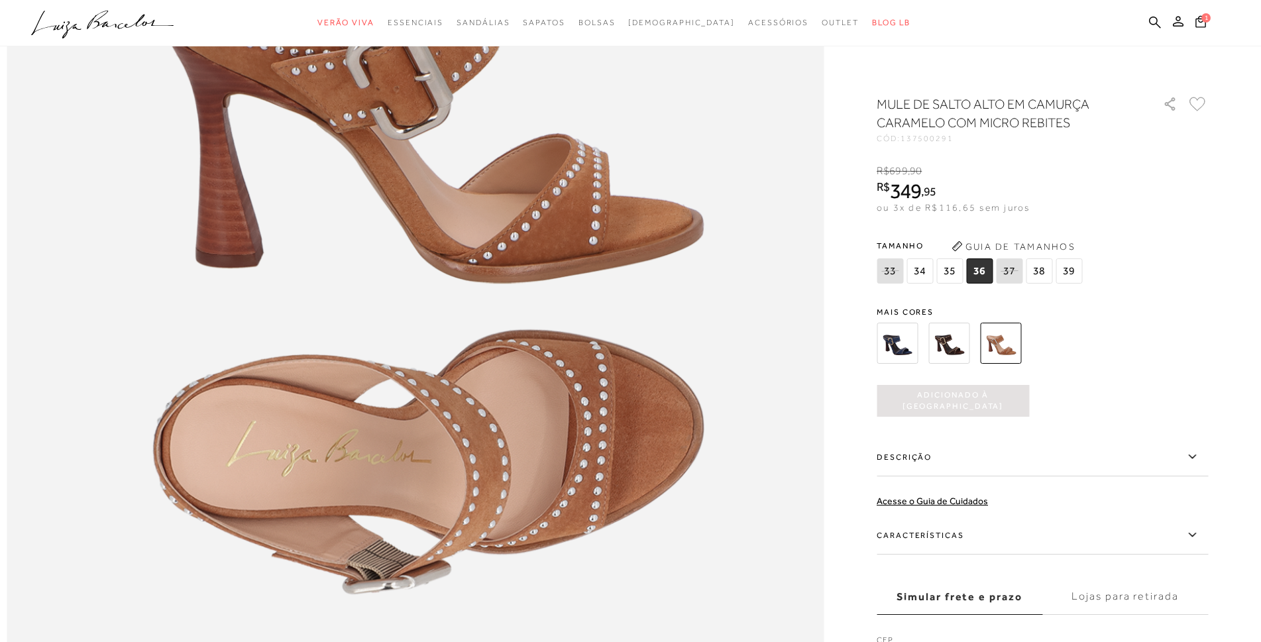
click at [1126, 599] on label "Lojas para retirada" at bounding box center [1126, 597] width 166 height 36
click at [0, 0] on input "Lojas para retirada" at bounding box center [0, 0] width 0 height 0
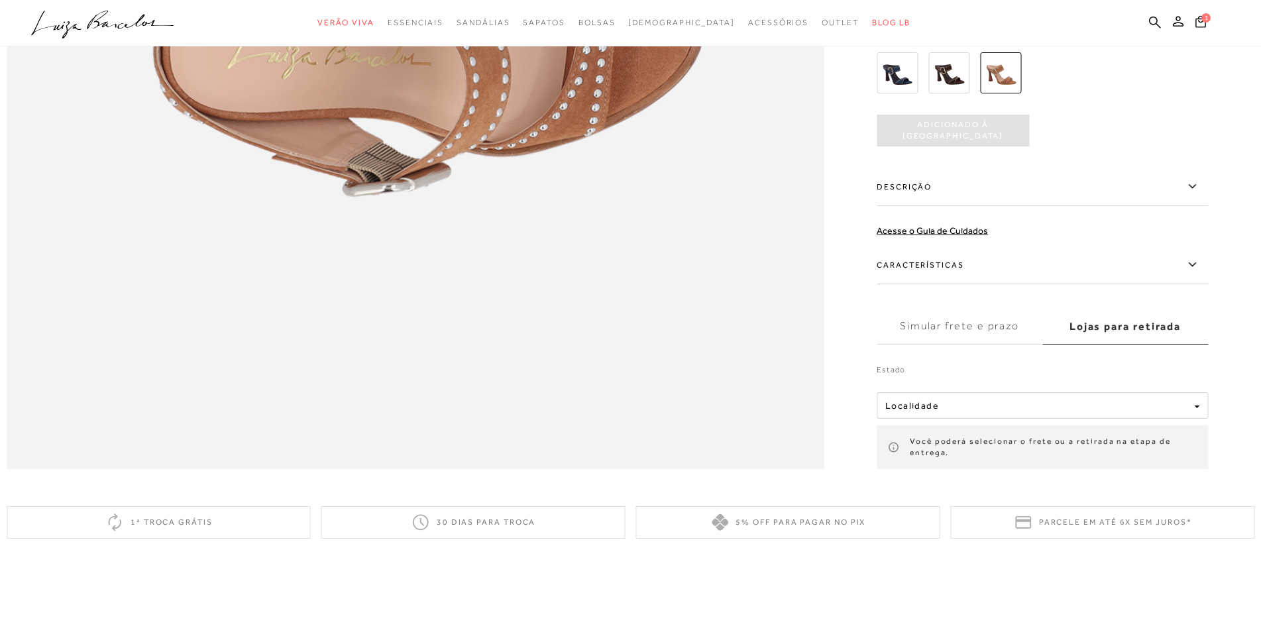
scroll to position [2006, 0]
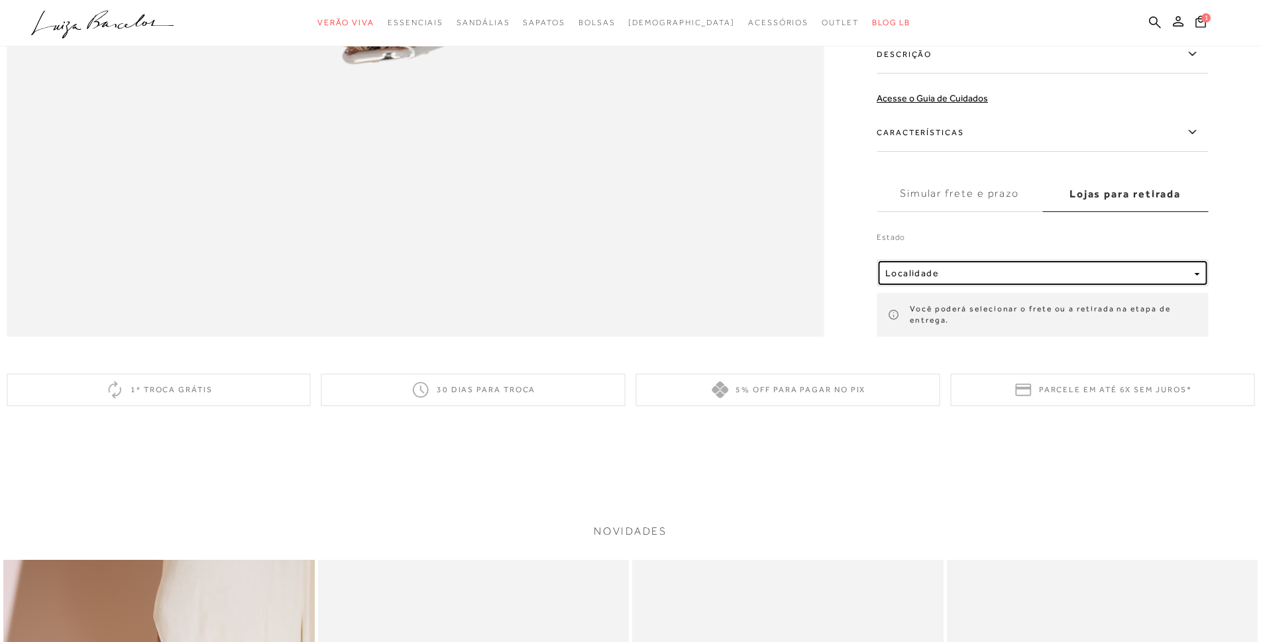
click at [1200, 279] on div "button" at bounding box center [1196, 273] width 5 height 11
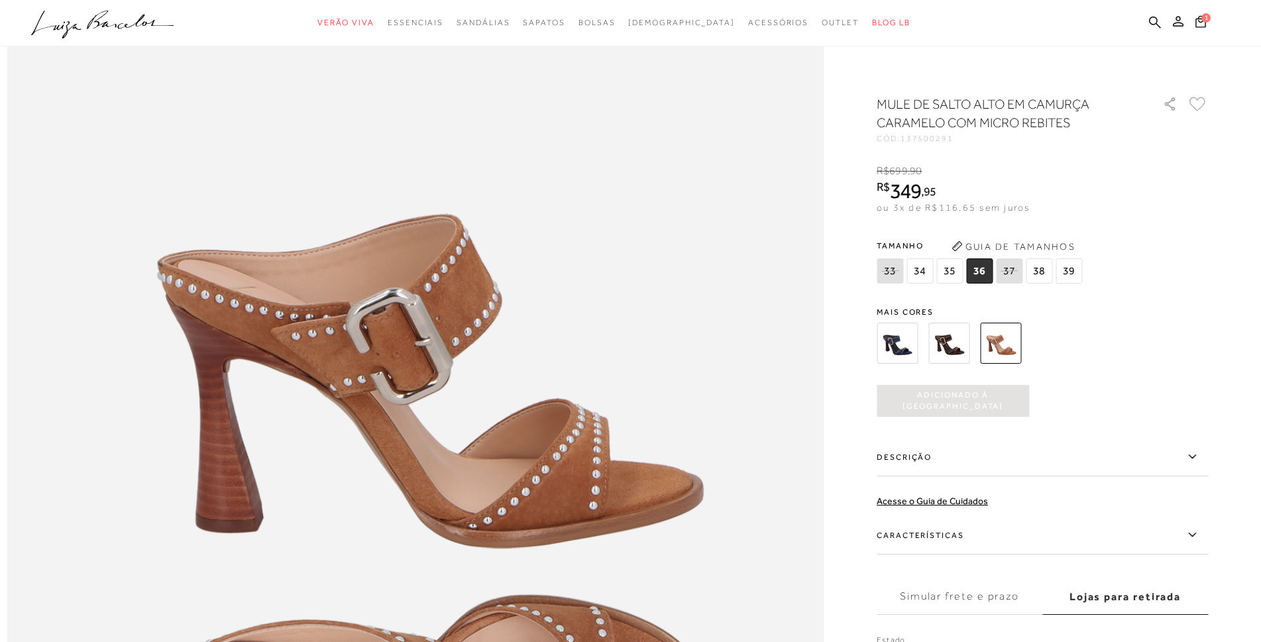
scroll to position [1277, 0]
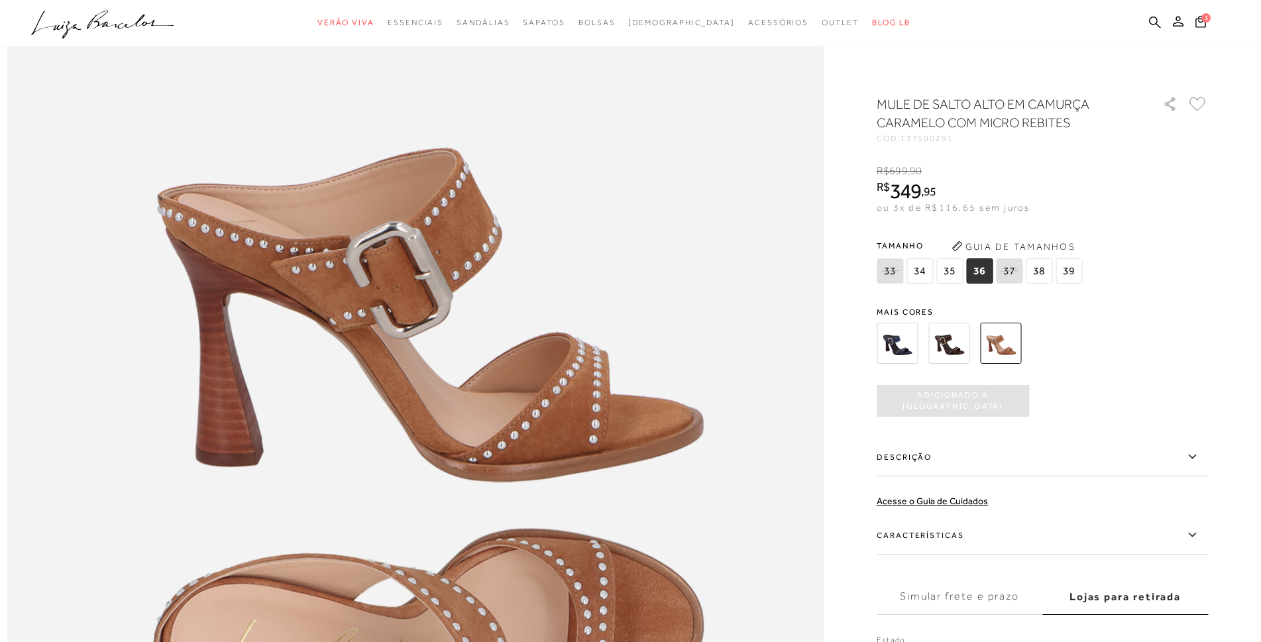
drag, startPoint x: 1070, startPoint y: 276, endPoint x: 1073, endPoint y: 290, distance: 14.3
click at [1070, 276] on span "39" at bounding box center [1069, 270] width 27 height 25
click at [980, 270] on span "36" at bounding box center [979, 270] width 27 height 25
click at [1201, 23] on icon at bounding box center [1201, 21] width 11 height 12
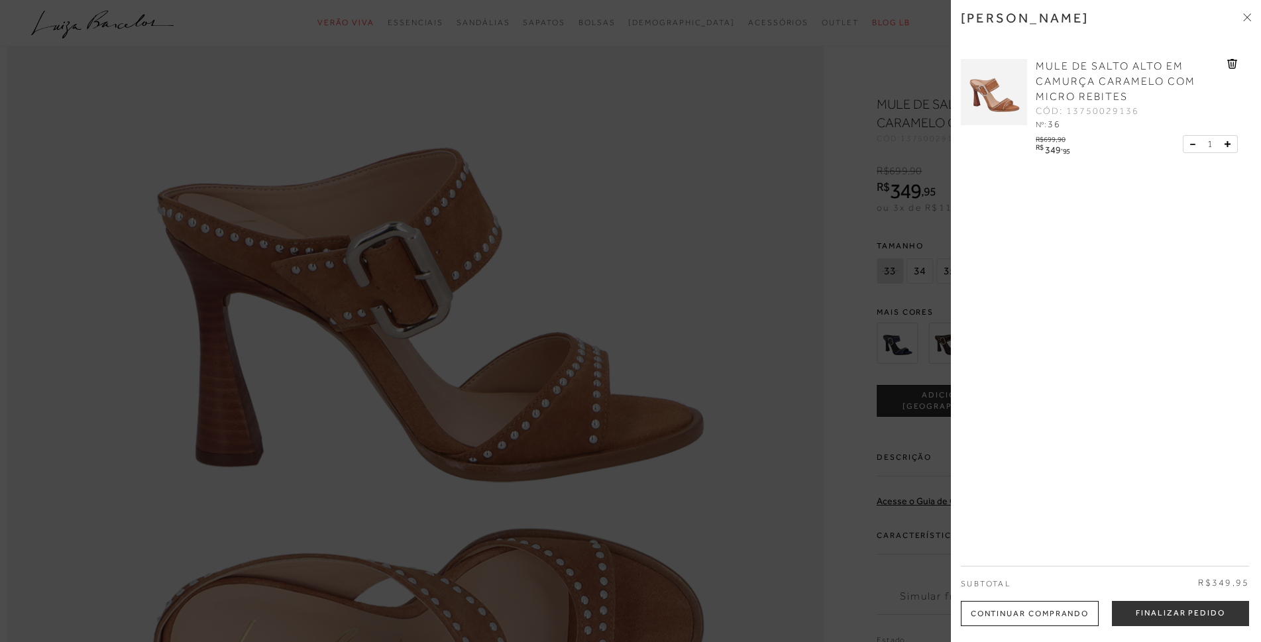
click at [1253, 18] on div "[PERSON_NAME] MULE DE [GEOGRAPHIC_DATA] EM CAMURÇA CARAMELO COM MICRO REBITES C…" at bounding box center [1106, 321] width 310 height 642
click at [1247, 19] on icon at bounding box center [1247, 17] width 8 height 8
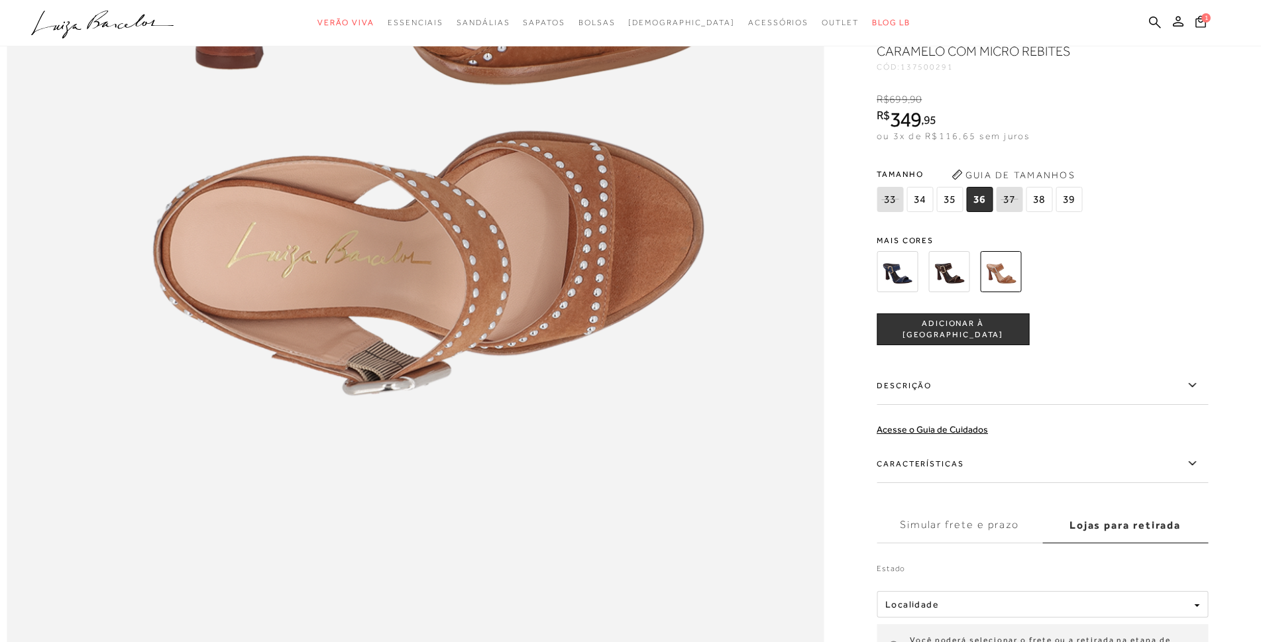
scroll to position [1741, 0]
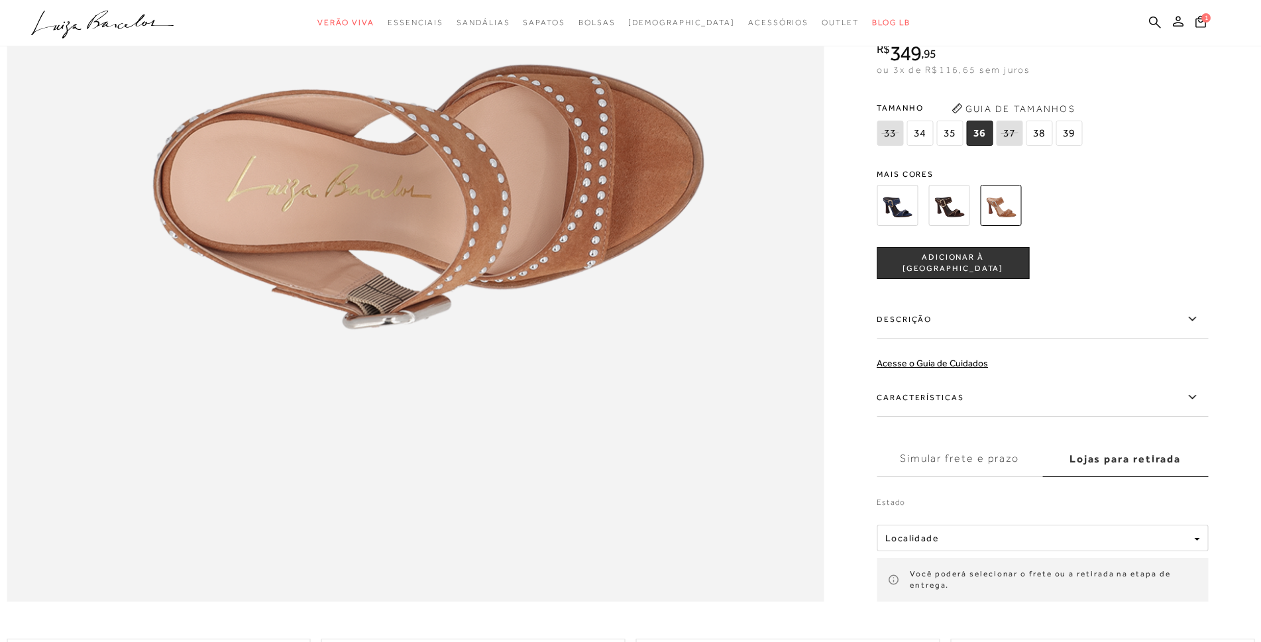
click at [976, 477] on label "Simular frete e prazo" at bounding box center [960, 459] width 166 height 36
click at [0, 0] on input "Simular frete e prazo" at bounding box center [0, 0] width 0 height 0
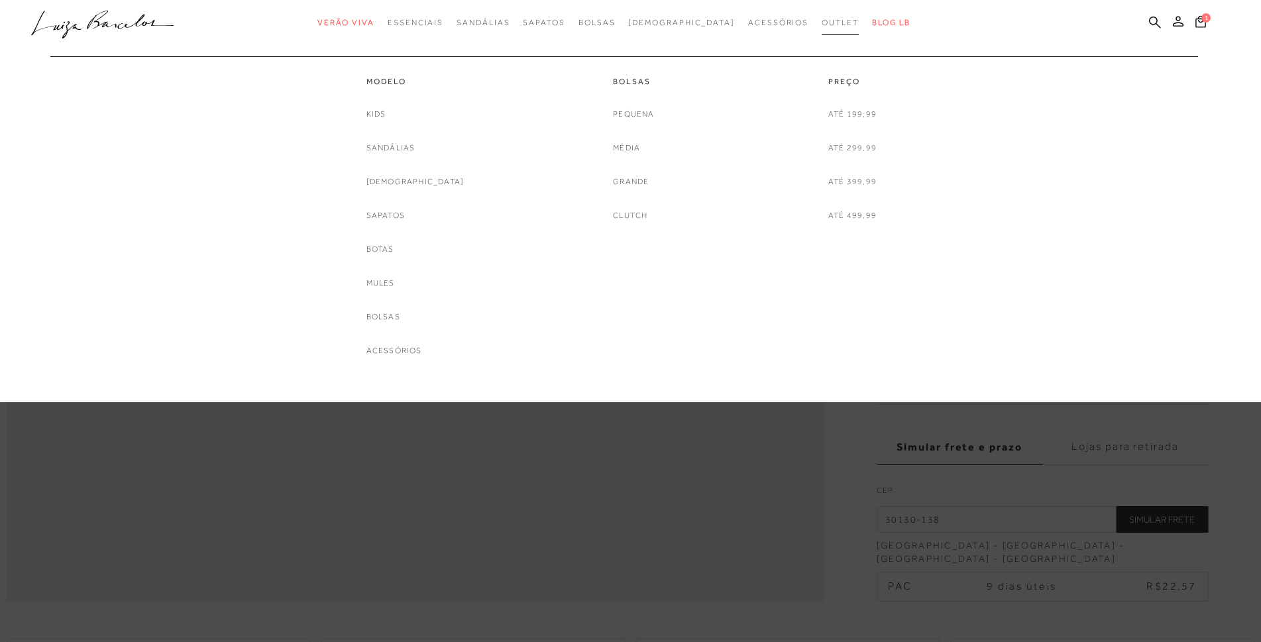
click at [822, 23] on span "Outlet" at bounding box center [840, 22] width 37 height 9
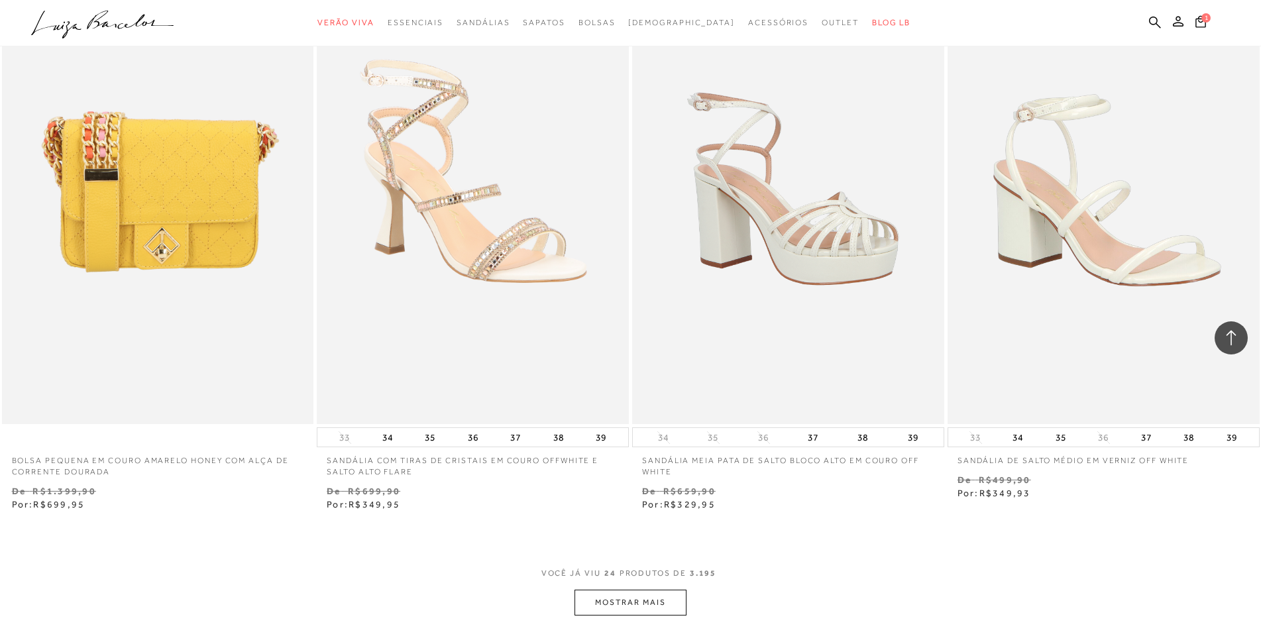
scroll to position [3380, 0]
